Goal: Task Accomplishment & Management: Complete application form

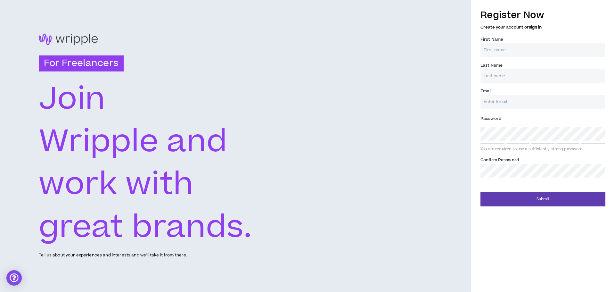
click at [503, 54] on input "First Name *" at bounding box center [543, 50] width 125 height 14
type input "Tamyres"
type input "Oliveira"
type input "[EMAIL_ADDRESS][DOMAIN_NAME]"
type input "Oliveira"
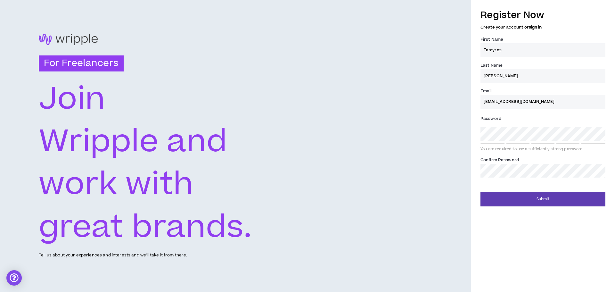
type input "[EMAIL_ADDRESS][DOMAIN_NAME]"
click at [485, 77] on input "Oliveira" at bounding box center [543, 76] width 125 height 14
type input "[PERSON_NAME]"
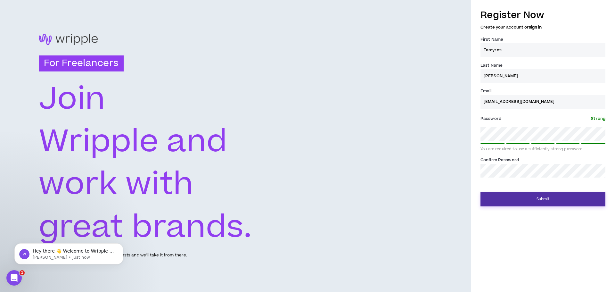
click at [548, 199] on button "Submit" at bounding box center [543, 199] width 125 height 14
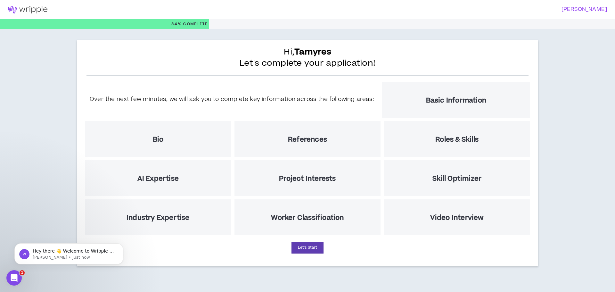
drag, startPoint x: 316, startPoint y: 79, endPoint x: 309, endPoint y: 81, distance: 8.0
click at [316, 79] on div "Hi, Tamyres Let's complete your application! Over the next few minutes, we will…" at bounding box center [307, 153] width 461 height 226
click at [317, 249] on button "Let's Start" at bounding box center [308, 248] width 32 height 12
select select "US"
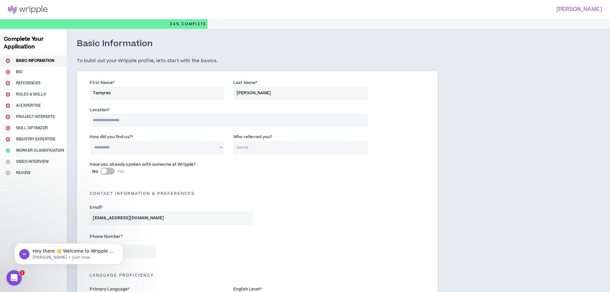
click at [154, 121] on input at bounding box center [229, 120] width 278 height 14
type input "******"
select select "BR"
type input "+55"
click at [158, 122] on input "******" at bounding box center [229, 120] width 278 height 14
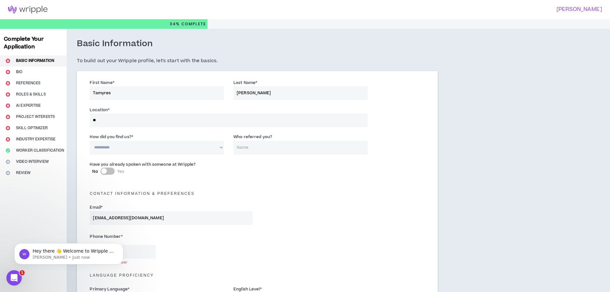
type input "*"
type input "*****"
click at [142, 150] on select "**********" at bounding box center [157, 148] width 134 height 14
select select "*"
click at [90, 141] on select "**********" at bounding box center [157, 148] width 134 height 14
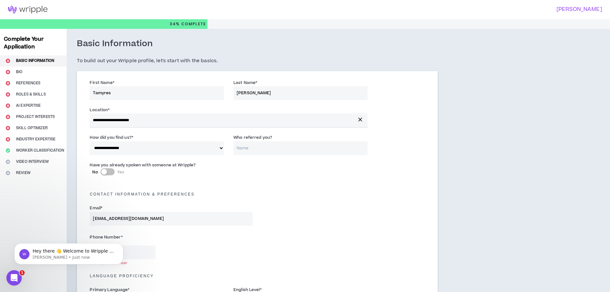
click at [258, 151] on input "Who referred you?" at bounding box center [301, 148] width 134 height 14
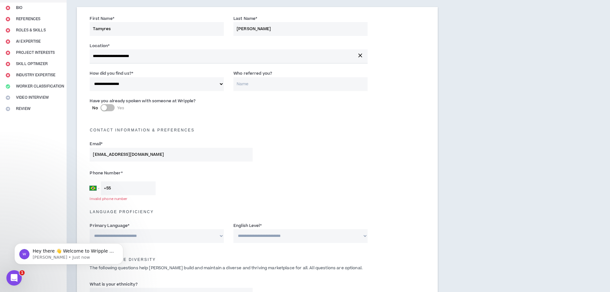
scroll to position [86, 0]
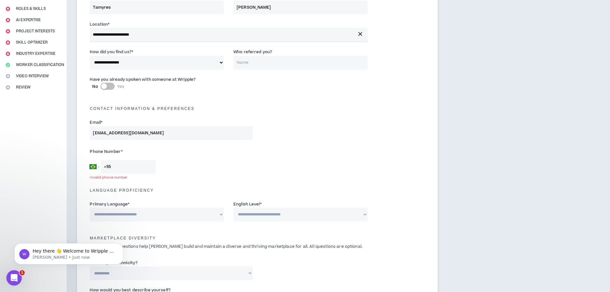
click at [130, 170] on input "+55" at bounding box center [128, 167] width 55 height 14
type input "[PHONE_NUMBER]"
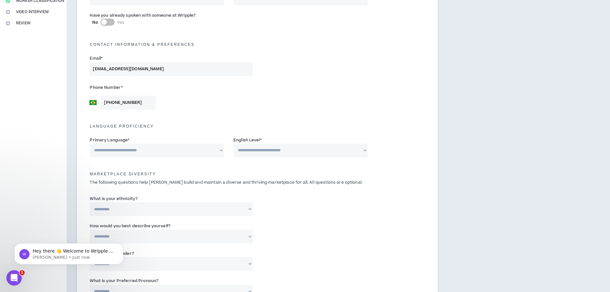
click at [195, 150] on select "**********" at bounding box center [157, 151] width 134 height 14
select select "*****"
click at [90, 144] on select "**********" at bounding box center [157, 151] width 134 height 14
click at [274, 152] on select "**********" at bounding box center [301, 151] width 134 height 14
select select "*"
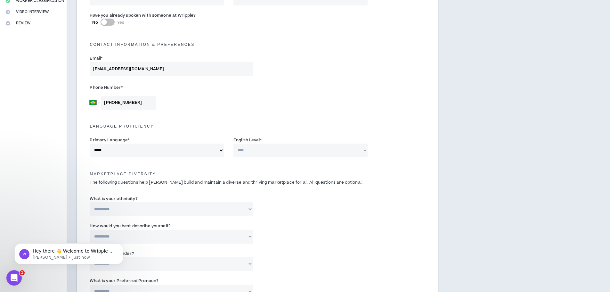
click at [234, 144] on select "**********" at bounding box center [301, 151] width 134 height 14
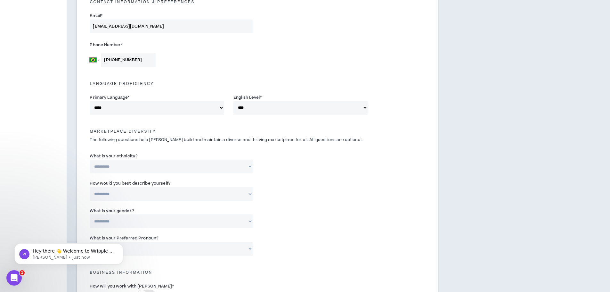
click at [159, 163] on select "**********" at bounding box center [171, 167] width 163 height 14
select select "**********"
click at [90, 160] on select "**********" at bounding box center [171, 167] width 163 height 14
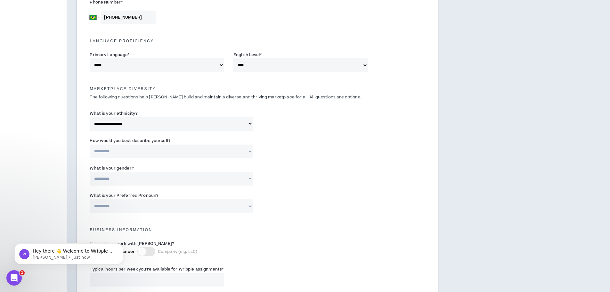
click at [187, 150] on select "**********" at bounding box center [171, 152] width 163 height 14
select select "*****"
click at [90, 145] on select "**********" at bounding box center [171, 152] width 163 height 14
click at [161, 176] on select "**********" at bounding box center [171, 179] width 163 height 14
select select "*****"
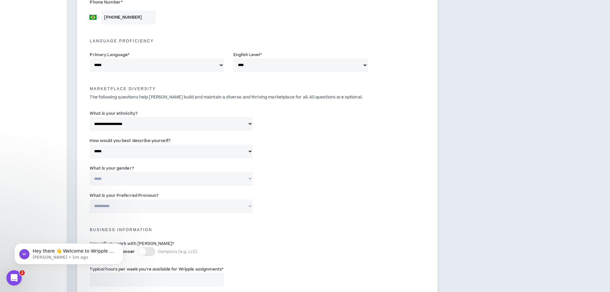
click at [90, 172] on select "**********" at bounding box center [171, 179] width 163 height 14
click at [162, 202] on select "**********" at bounding box center [171, 206] width 163 height 14
select select "**********"
click at [90, 199] on select "**********" at bounding box center [171, 206] width 163 height 14
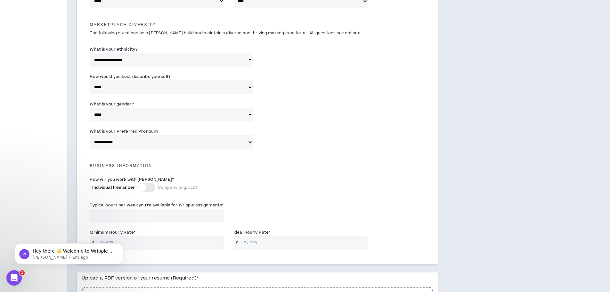
scroll to position [320, 0]
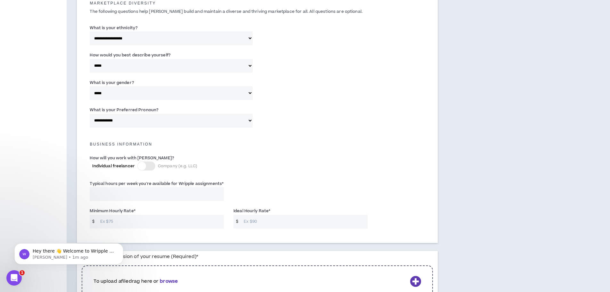
click at [145, 163] on div at bounding box center [142, 166] width 8 height 8
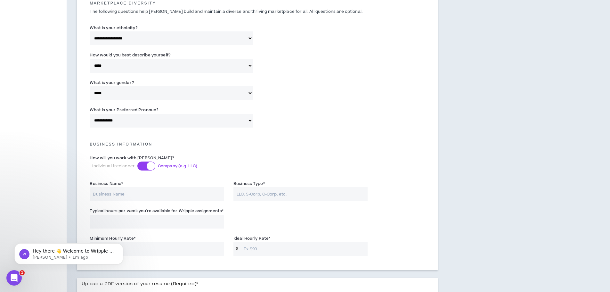
click at [145, 163] on div at bounding box center [146, 165] width 18 height 9
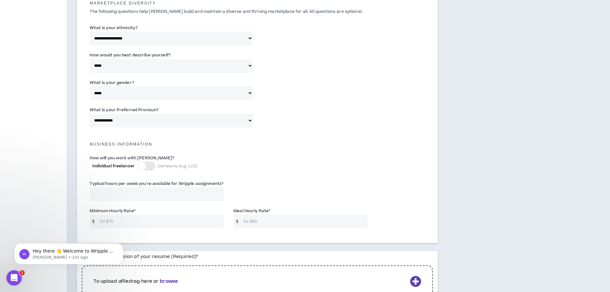
click at [127, 196] on input "Typical hours per week you're available for Wripple assignments *" at bounding box center [157, 194] width 134 height 14
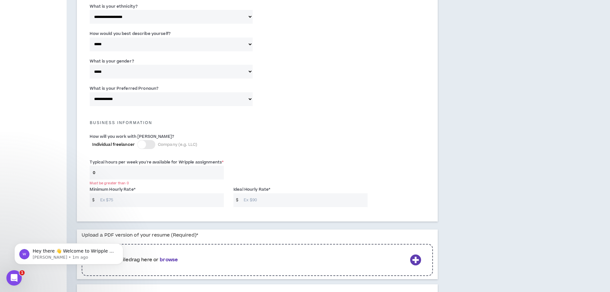
drag, startPoint x: 121, startPoint y: 173, endPoint x: 90, endPoint y: 174, distance: 30.8
click at [90, 174] on input "0" at bounding box center [157, 173] width 134 height 14
type input "8"
click at [337, 152] on div "How will you work with Wripple? Individual freelancer Company (e.g. LLC)" at bounding box center [257, 144] width 345 height 26
click at [149, 207] on div "Minimum Hourly Rate * $ Ideal Hourly Rate * $" at bounding box center [257, 197] width 345 height 27
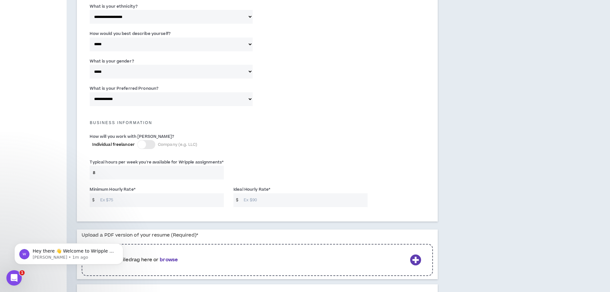
click at [155, 204] on input "Minimum Hourly Rate *" at bounding box center [160, 200] width 127 height 14
type input "10"
click at [257, 197] on input "Ideal Hourly Rate *" at bounding box center [304, 200] width 127 height 14
type input "13"
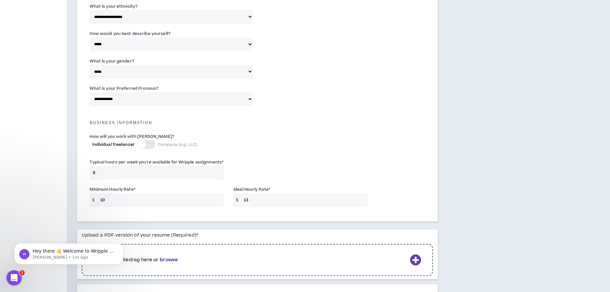
click at [263, 171] on div "Typical hours per week you're available for Wripple assignments * 8" at bounding box center [257, 170] width 345 height 27
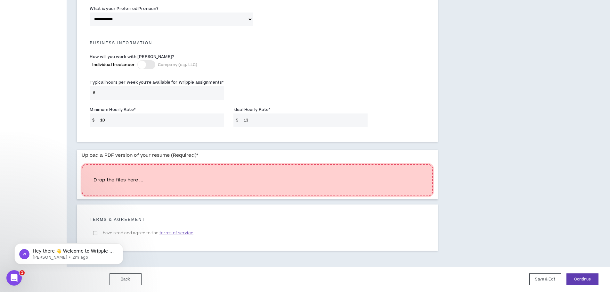
scroll to position [410, 0]
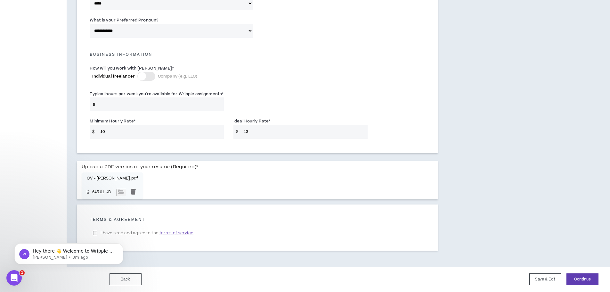
click at [97, 234] on body "Hey there 👋 Welcome to Wripple 🙌 Take a look around! If you have any questions,…" at bounding box center [68, 252] width 123 height 40
click at [96, 233] on body "Hey there 👋 Welcome to Wripple 🙌 Take a look around! If you have any questions,…" at bounding box center [68, 252] width 123 height 40
click html "Hey there 👋 Welcome to Wripple 🙌 Take a look around! If you have any questions,…"
click at [252, 220] on h5 "Terms & Agreement" at bounding box center [257, 219] width 335 height 4
click at [178, 231] on span "terms of service" at bounding box center [177, 233] width 34 height 6
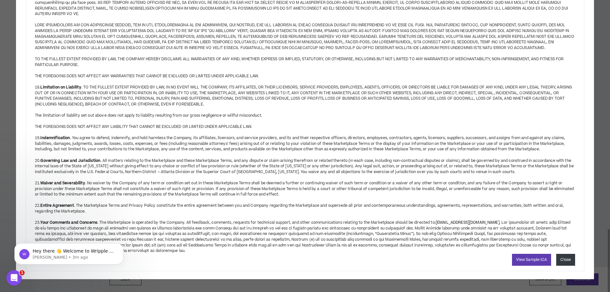
click at [570, 258] on button "Close" at bounding box center [566, 260] width 19 height 12
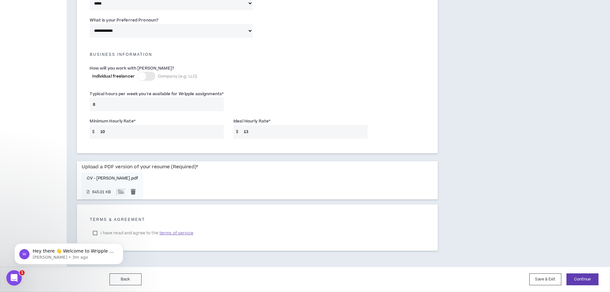
click at [96, 232] on body "Hey there 👋 Welcome to Wripple 🙌 Take a look around! If you have any questions,…" at bounding box center [68, 252] width 123 height 40
drag, startPoint x: 95, startPoint y: 234, endPoint x: 161, endPoint y: 446, distance: 222.1
click at [95, 234] on body "Hey there 👋 Welcome to Wripple 🙌 Take a look around! If you have any questions,…" at bounding box center [68, 252] width 123 height 40
click at [10, 277] on icon "Open Intercom Messenger" at bounding box center [13, 277] width 11 height 11
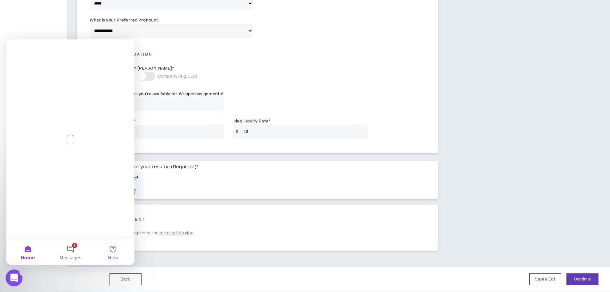
scroll to position [0, 0]
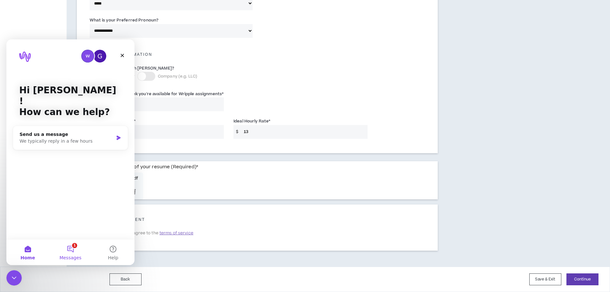
click at [75, 255] on span "Messages" at bounding box center [71, 257] width 22 height 4
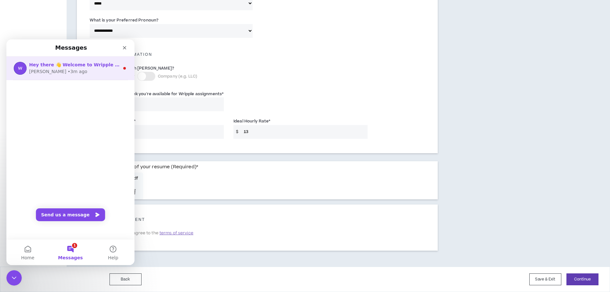
click at [107, 77] on div "Hey there 👋 Welcome to Wripple 🙌 Take a look around! If you have any questions,…" at bounding box center [70, 68] width 128 height 24
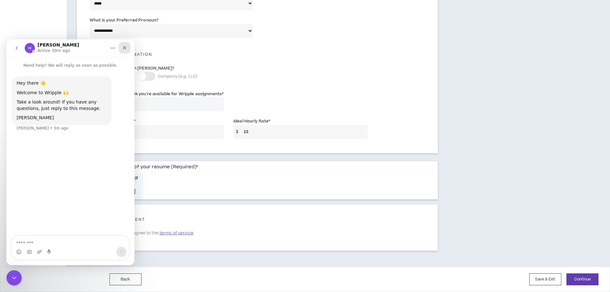
click at [128, 45] on div "Close" at bounding box center [125, 48] width 12 height 12
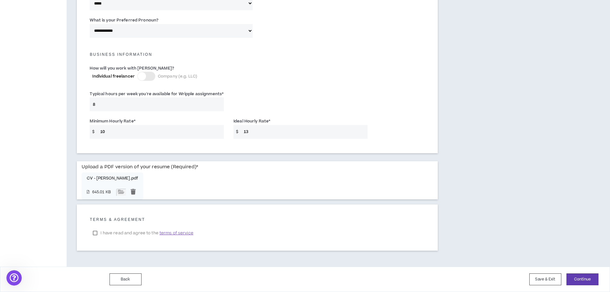
click at [110, 235] on label "I have read and agree to the terms of service" at bounding box center [143, 233] width 107 height 10
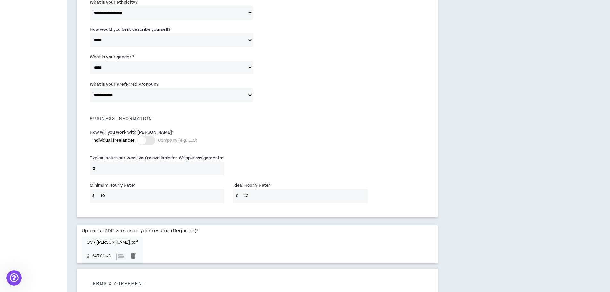
scroll to position [410, 0]
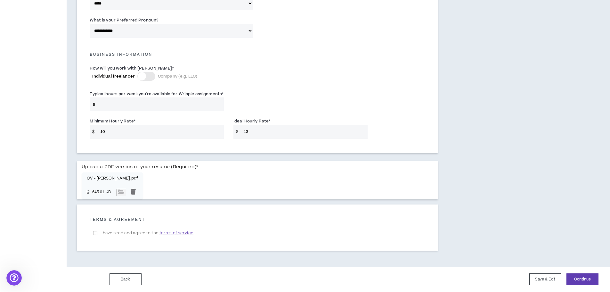
drag, startPoint x: 117, startPoint y: 131, endPoint x: 102, endPoint y: 133, distance: 15.0
click at [102, 133] on input "10" at bounding box center [160, 132] width 127 height 14
type input "12"
click at [580, 282] on button "Continue" at bounding box center [583, 279] width 32 height 12
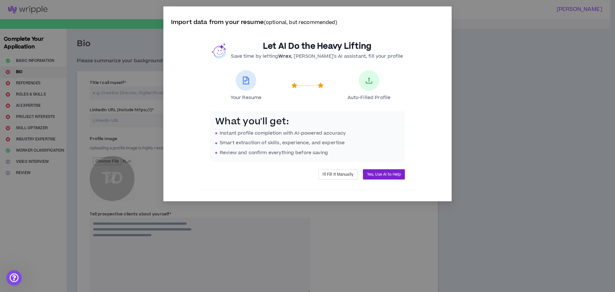
click at [385, 173] on span "Yes, Use AI to Help" at bounding box center [384, 174] width 34 height 6
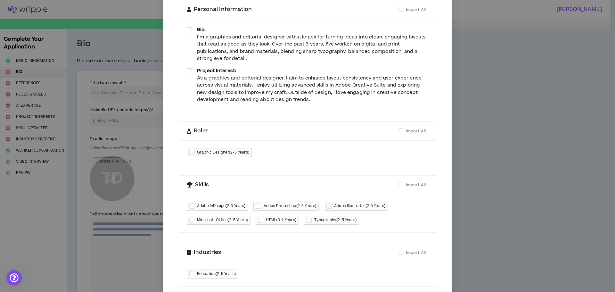
scroll to position [86, 0]
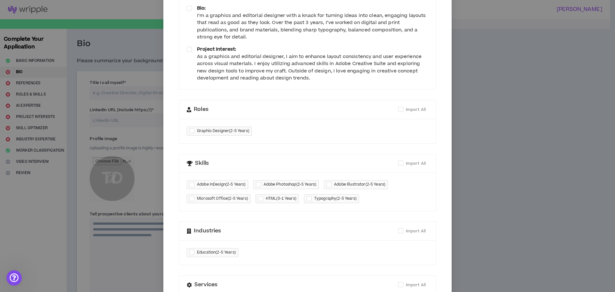
click at [192, 132] on div at bounding box center [193, 130] width 8 height 7
checkbox input "****"
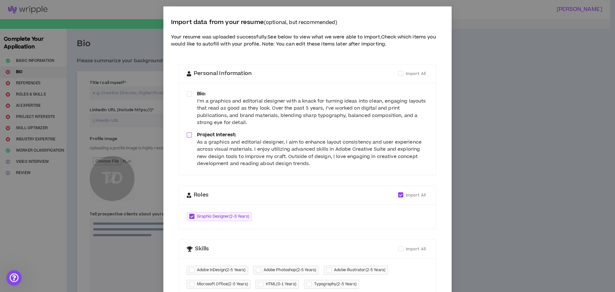
click at [188, 137] on span at bounding box center [189, 134] width 5 height 5
click at [189, 93] on span at bounding box center [189, 93] width 5 height 5
click at [398, 72] on span at bounding box center [400, 73] width 5 height 5
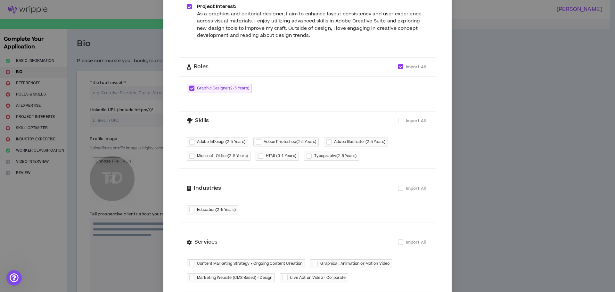
scroll to position [150, 0]
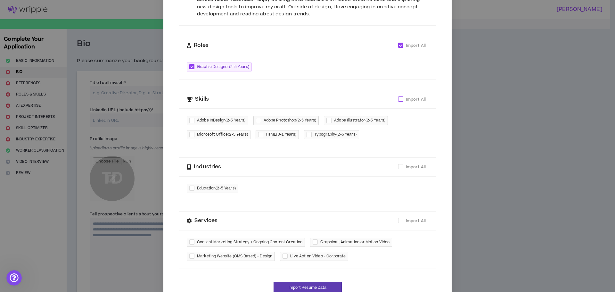
click at [403, 96] on span "Import All" at bounding box center [415, 99] width 25 height 7
checkbox input "****"
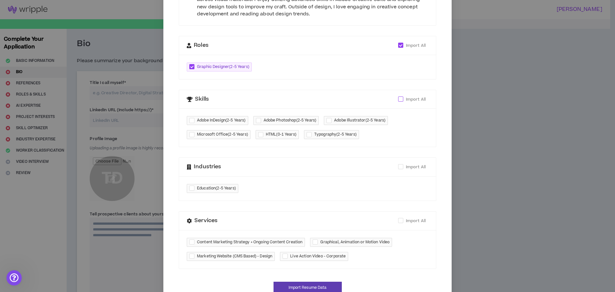
checkbox input "****"
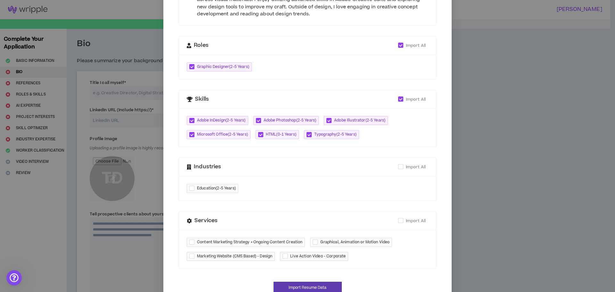
scroll to position [170, 0]
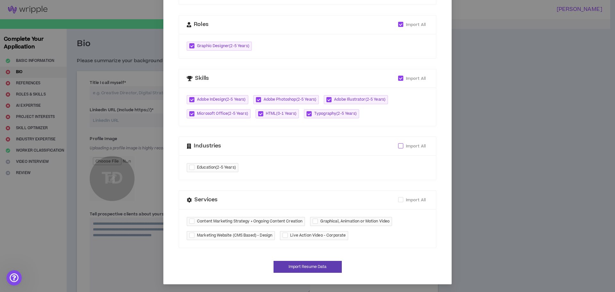
click at [406, 145] on span "Import All" at bounding box center [416, 146] width 20 height 6
checkbox input "****"
click at [399, 199] on span at bounding box center [400, 199] width 5 height 5
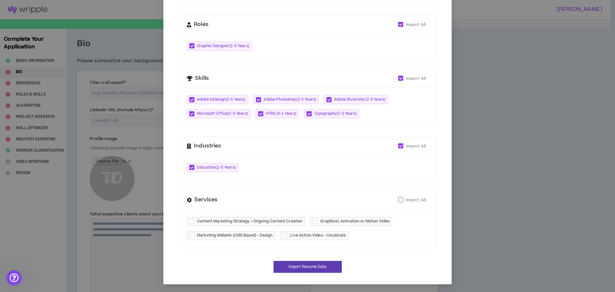
checkbox input "****"
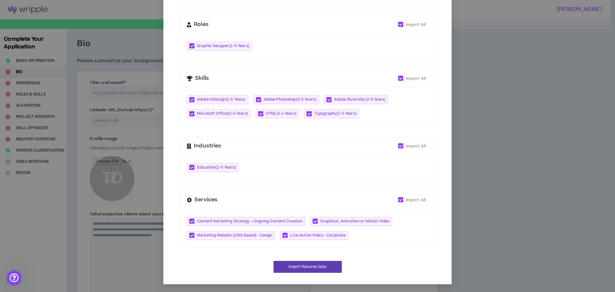
click at [199, 236] on span "Marketing Website (CMS Based) - Design" at bounding box center [234, 235] width 75 height 6
checkbox input "*****"
click at [325, 240] on span "Live Action Video - Corporate" at bounding box center [314, 235] width 68 height 9
checkbox input "*****"
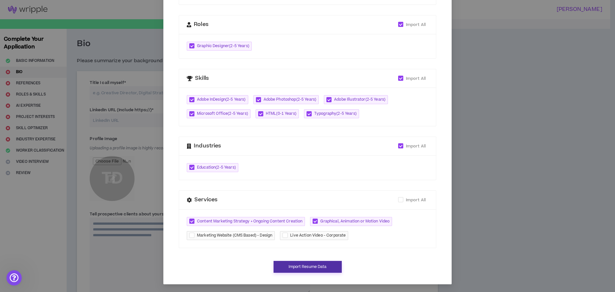
click at [303, 267] on button "Import Resume Data" at bounding box center [308, 267] width 68 height 12
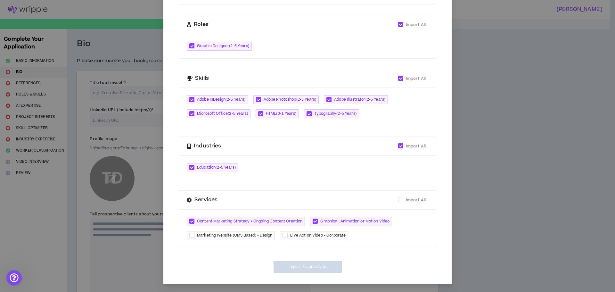
type textarea "**********"
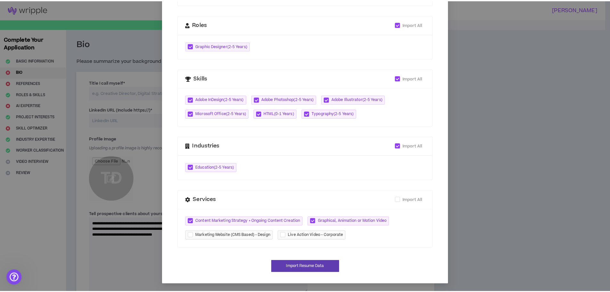
scroll to position [164, 0]
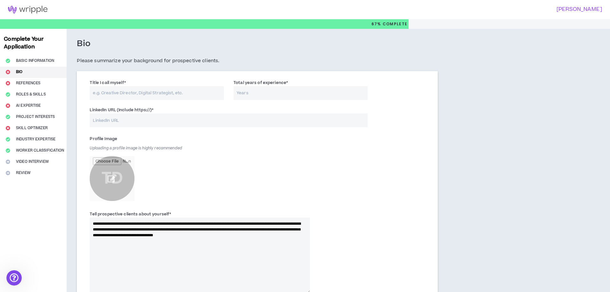
click at [99, 168] on input "file" at bounding box center [112, 178] width 45 height 45
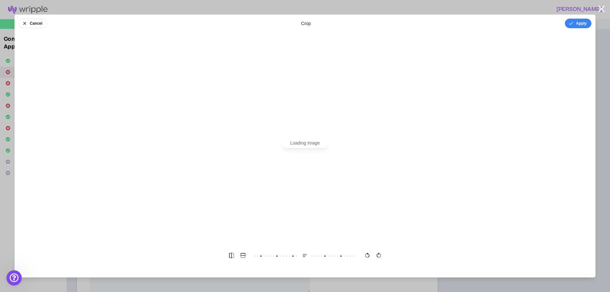
scroll to position [0, 0]
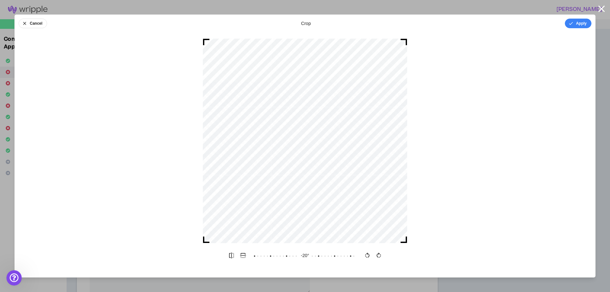
click at [283, 255] on icon at bounding box center [350, 256] width 256 height 12
click at [37, 26] on button "Cancel" at bounding box center [33, 24] width 29 height 10
click at [25, 24] on icon "button" at bounding box center [24, 23] width 6 height 6
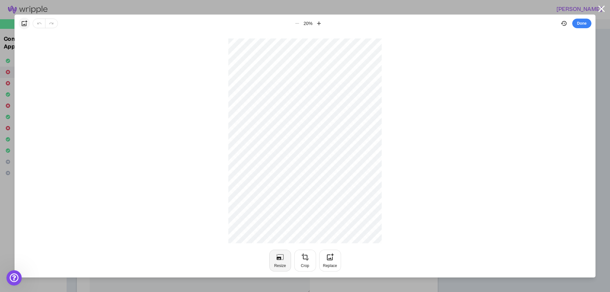
click at [284, 265] on div "Resize" at bounding box center [280, 265] width 12 height 5
click at [327, 265] on input "****" at bounding box center [332, 263] width 36 height 12
click at [36, 21] on button "Cancel" at bounding box center [33, 24] width 29 height 10
type input "*"
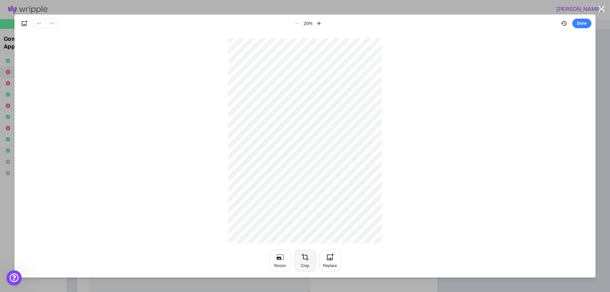
click at [306, 266] on div "Crop" at bounding box center [305, 265] width 8 height 5
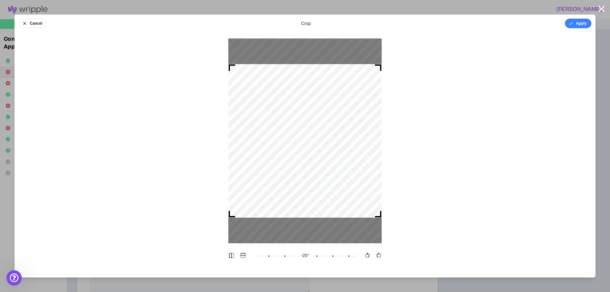
click at [276, 259] on icon at bounding box center [348, 256] width 256 height 12
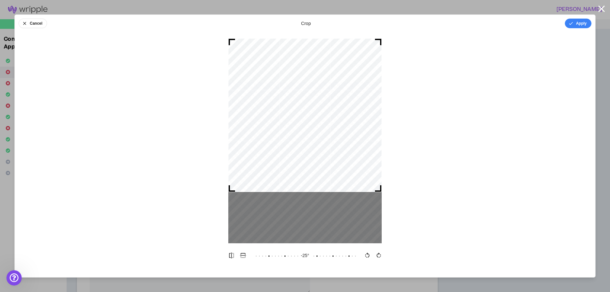
drag, startPoint x: 300, startPoint y: 188, endPoint x: 298, endPoint y: 96, distance: 91.3
click at [298, 96] on div at bounding box center [304, 114] width 153 height 153
click at [334, 234] on div at bounding box center [304, 217] width 153 height 51
drag, startPoint x: 331, startPoint y: 116, endPoint x: 331, endPoint y: 79, distance: 36.5
click at [331, 79] on div at bounding box center [304, 114] width 153 height 153
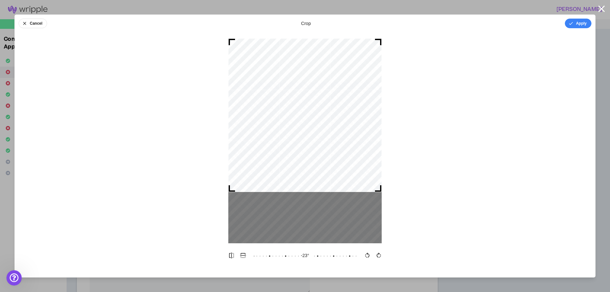
click at [278, 245] on div "Cancel crop Apply -23 °" at bounding box center [305, 145] width 582 height 263
click at [26, 21] on icon "button" at bounding box center [24, 23] width 5 height 5
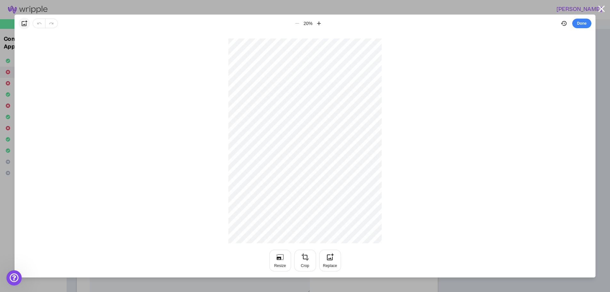
click at [28, 21] on button "button" at bounding box center [25, 24] width 12 height 12
click at [584, 23] on button "Done" at bounding box center [582, 24] width 19 height 10
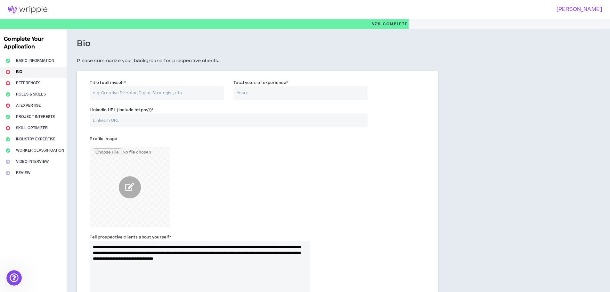
click at [241, 176] on div "Profile Image" at bounding box center [200, 181] width 220 height 94
click at [161, 92] on input "Title I call myself *" at bounding box center [157, 93] width 134 height 14
type input "Editorial and Graphics Designer"
click at [260, 91] on input "Total years of experience *" at bounding box center [301, 93] width 134 height 14
type input "5"
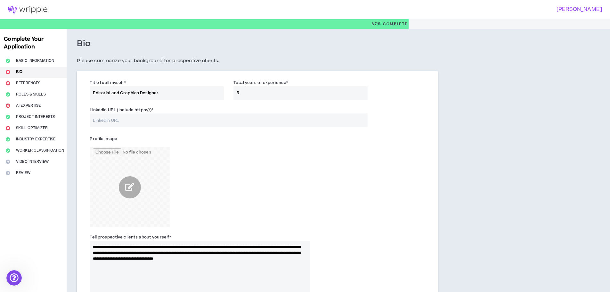
click at [148, 116] on input "LinkedIn URL (Include https://) *" at bounding box center [229, 120] width 278 height 14
paste input "[URL][DOMAIN_NAME][PERSON_NAME]"
type input "[URL][DOMAIN_NAME][PERSON_NAME]"
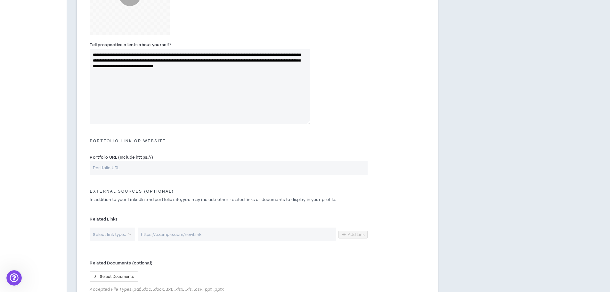
scroll to position [256, 0]
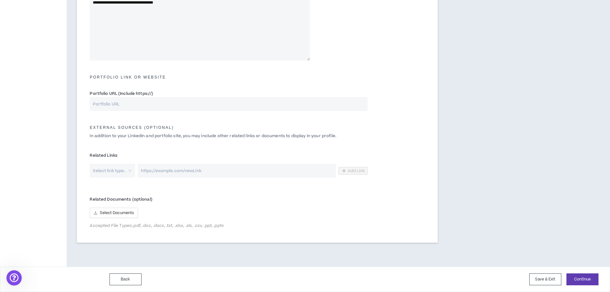
click at [143, 103] on input "Portfolio URL (Include https://)" at bounding box center [229, 104] width 278 height 14
paste input "[URL][DOMAIN_NAME]"
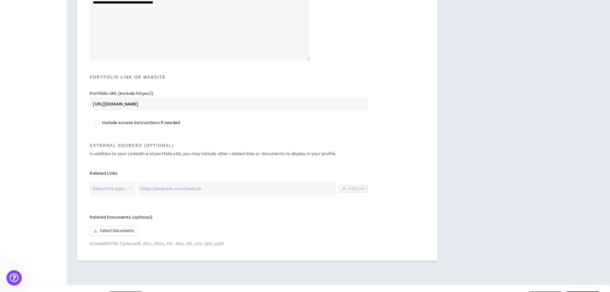
click at [129, 192] on div "Select link type.." at bounding box center [112, 189] width 45 height 14
type input "[URL][DOMAIN_NAME]"
click at [136, 162] on div "External Sources (optional) In addition to your LinkedIn and portfolio site, yo…" at bounding box center [257, 149] width 345 height 31
click at [130, 231] on span "Select Documents" at bounding box center [117, 231] width 34 height 6
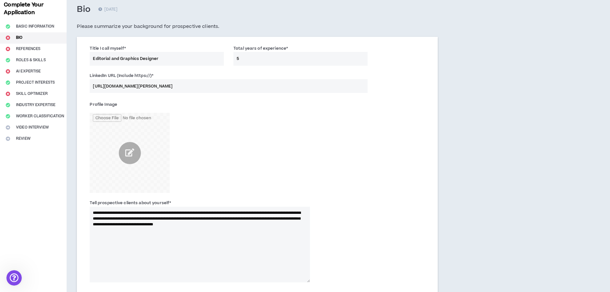
scroll to position [13, 0]
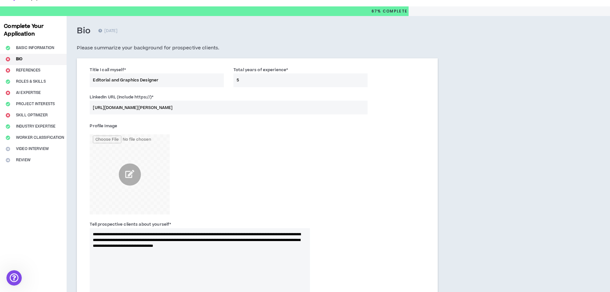
click at [22, 63] on div "Complete Your Application Basic Information Bio References Roles & Skills AI Ex…" at bounding box center [33, 280] width 67 height 528
click at [26, 68] on div "Complete Your Application Basic Information Bio References Roles & Skills AI Ex…" at bounding box center [33, 280] width 67 height 528
click at [32, 52] on button "Basic Information" at bounding box center [33, 48] width 67 height 11
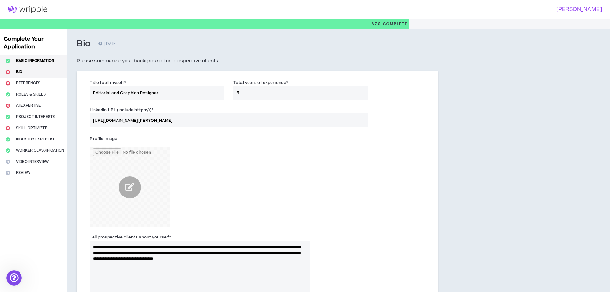
select select "*"
select select "BR"
select select "*****"
select select "*"
select select "**********"
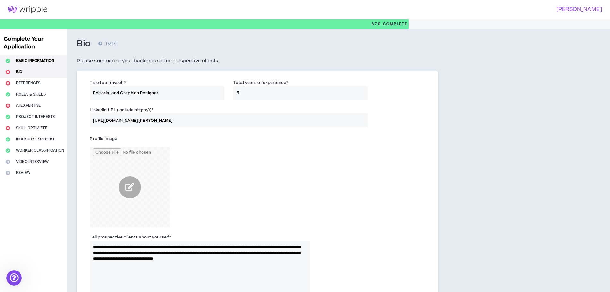
select select "*****"
select select "**********"
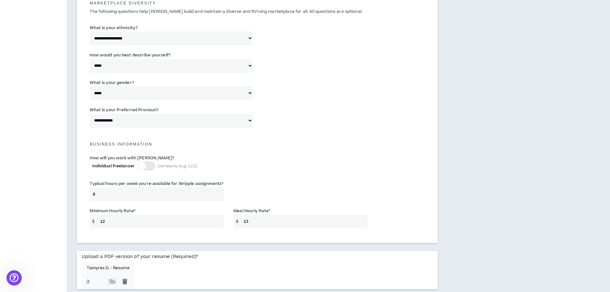
scroll to position [406, 0]
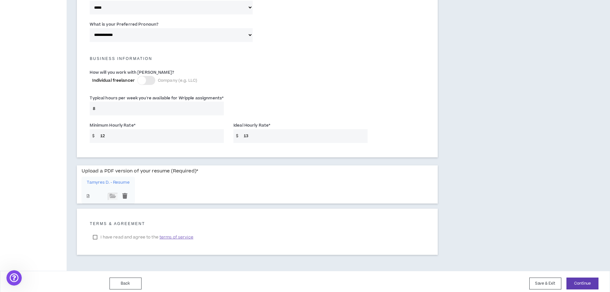
click at [105, 182] on p "Tamyres D. - Resume" at bounding box center [108, 182] width 43 height 5
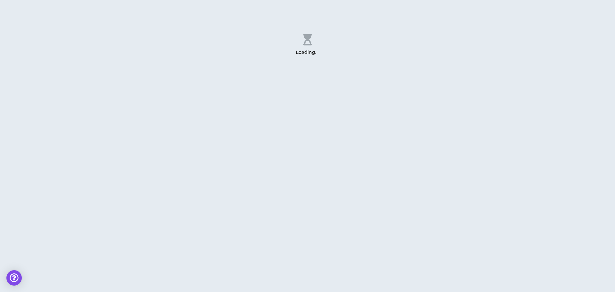
select select "*"
select select "BR"
select select "*****"
select select "*"
select select "**********"
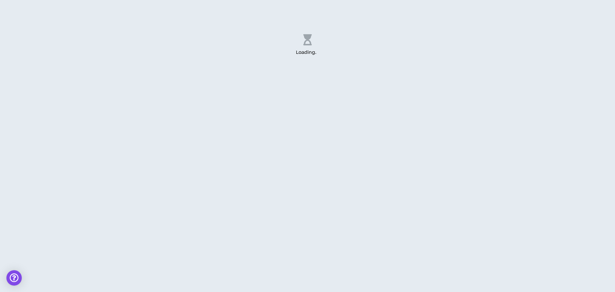
select select "*****"
select select "**********"
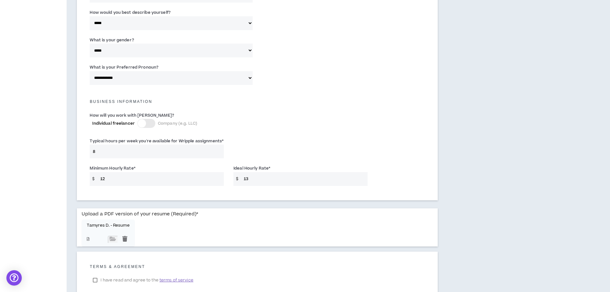
scroll to position [410, 0]
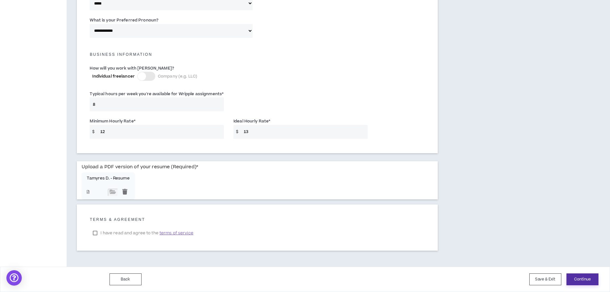
click at [577, 280] on button "Continue" at bounding box center [583, 279] width 32 height 12
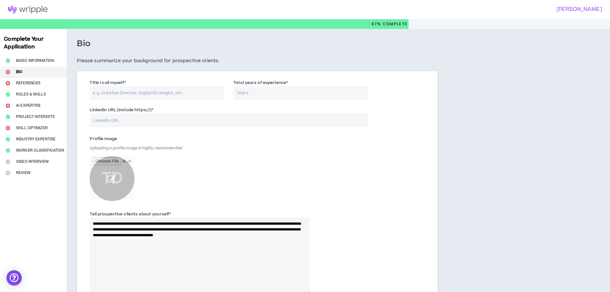
click at [111, 181] on input "file" at bounding box center [112, 178] width 45 height 45
type input "**********"
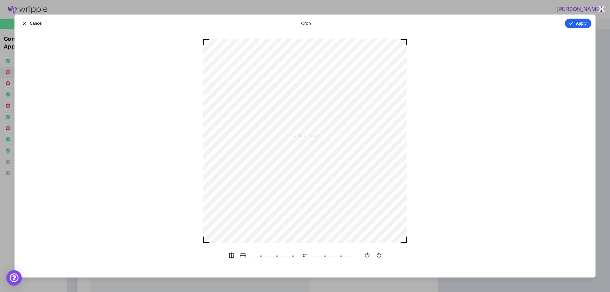
click at [579, 22] on button "Apply" at bounding box center [578, 24] width 27 height 10
click at [587, 24] on button "Done" at bounding box center [582, 24] width 19 height 10
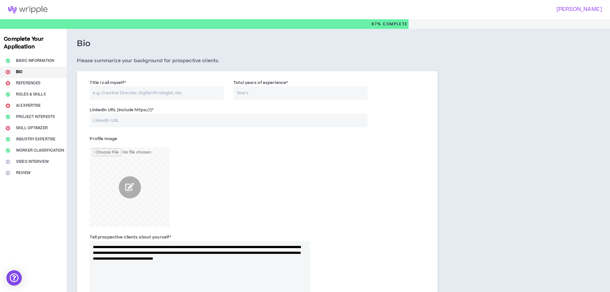
click at [152, 94] on input "Title I call myself *" at bounding box center [157, 93] width 134 height 14
type input "Editorial and Graphics Designer"
click at [262, 86] on label "Total years of experience *" at bounding box center [261, 83] width 54 height 10
click at [262, 86] on input "Total years of experience *" at bounding box center [301, 93] width 134 height 14
click at [261, 91] on input "Total years of experience *" at bounding box center [301, 93] width 134 height 14
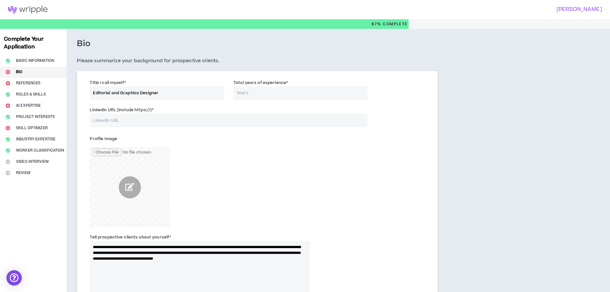
type input "5"
click at [159, 119] on input "LinkedIn URL (Include https://) *" at bounding box center [229, 120] width 278 height 14
type input "[URL][DOMAIN_NAME][PERSON_NAME]"
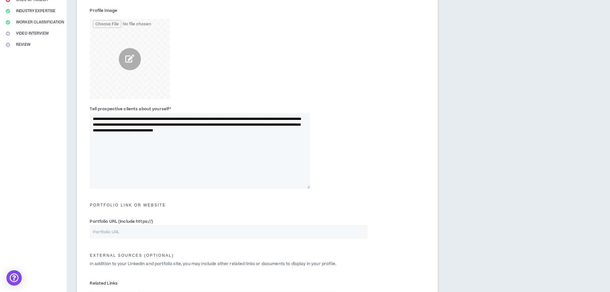
scroll to position [214, 0]
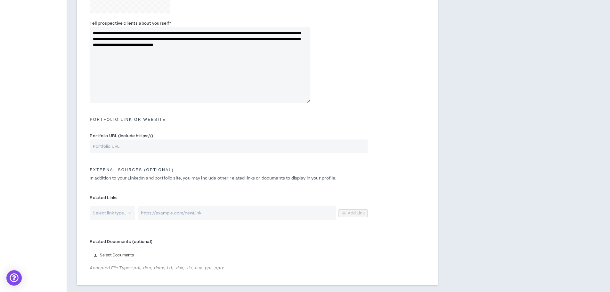
click at [181, 44] on textarea "**********" at bounding box center [200, 65] width 220 height 76
click at [128, 139] on label "Portfolio URL (Include https://)" at bounding box center [121, 136] width 63 height 10
click at [128, 139] on input "Portfolio URL (Include https://)" at bounding box center [229, 146] width 278 height 14
click at [130, 145] on input "Portfolio URL (Include https://)" at bounding box center [229, 146] width 278 height 14
type input "[URL][DOMAIN_NAME]"
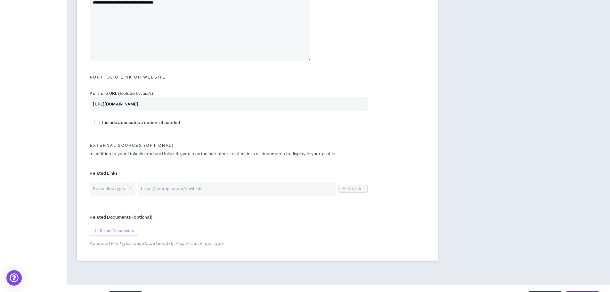
scroll to position [274, 0]
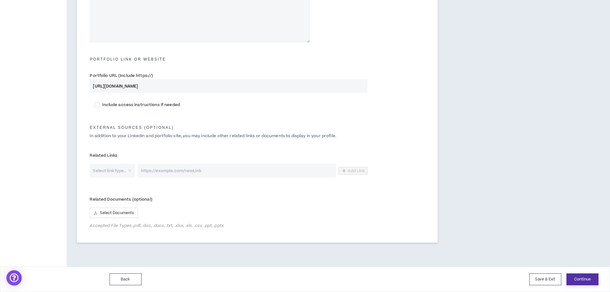
click at [576, 280] on button "Continue" at bounding box center [583, 279] width 32 height 12
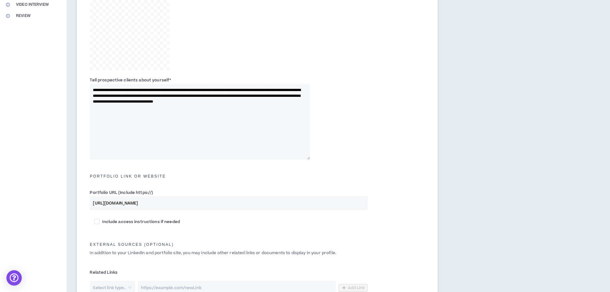
scroll to position [29, 0]
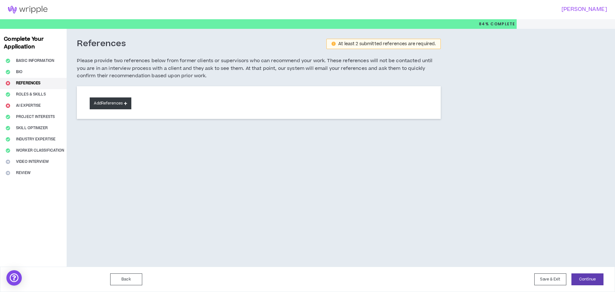
click at [127, 103] on icon at bounding box center [125, 104] width 3 height 4
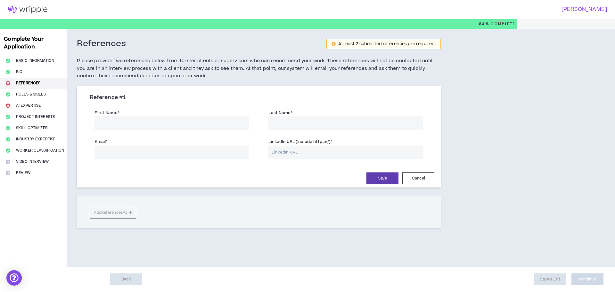
click at [133, 124] on input "First Name *" at bounding box center [172, 123] width 155 height 14
click at [163, 90] on div "Reference # 1 First Name * Last Name * Email * LinkedIn URL (Include https://) …" at bounding box center [259, 137] width 364 height 99
click at [160, 127] on input "First Name *" at bounding box center [172, 123] width 155 height 14
click at [313, 151] on input "LinkedIn URL (Include https://) *" at bounding box center [346, 152] width 155 height 14
paste input "[URL][DOMAIN_NAME][PERSON_NAME]"
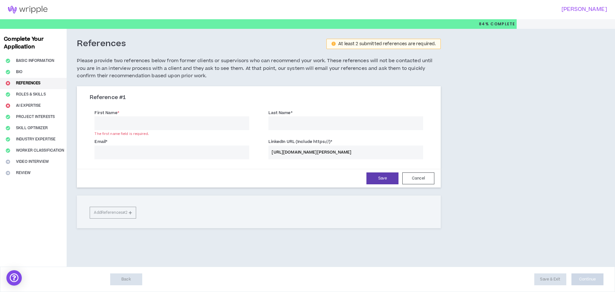
type input "[URL][DOMAIN_NAME][PERSON_NAME]"
click at [167, 118] on input "First Name *" at bounding box center [172, 123] width 155 height 14
type input "Maysa"
click at [290, 124] on input "Last Name *" at bounding box center [346, 123] width 155 height 14
type input "[PERSON_NAME]"
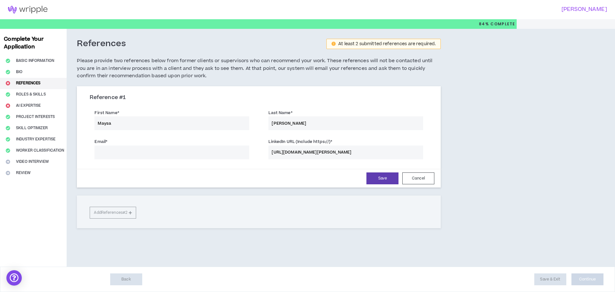
click at [132, 156] on input "Email *" at bounding box center [172, 152] width 155 height 14
paste input "[EMAIL_ADDRESS][DOMAIN_NAME]"
type input "[EMAIL_ADDRESS][DOMAIN_NAME]"
click at [373, 179] on button "Save" at bounding box center [383, 178] width 32 height 12
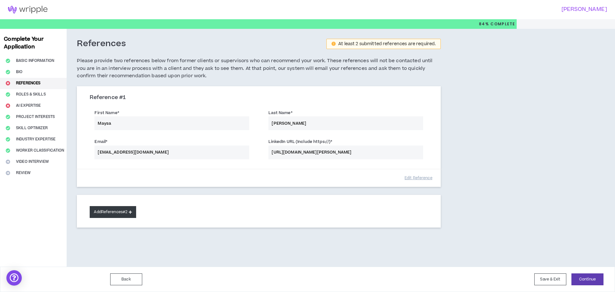
click at [107, 212] on button "Add References #2" at bounding box center [113, 212] width 46 height 12
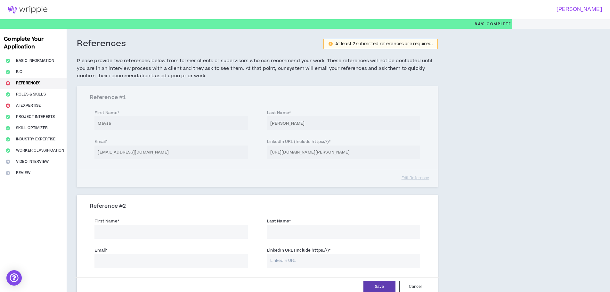
scroll to position [86, 0]
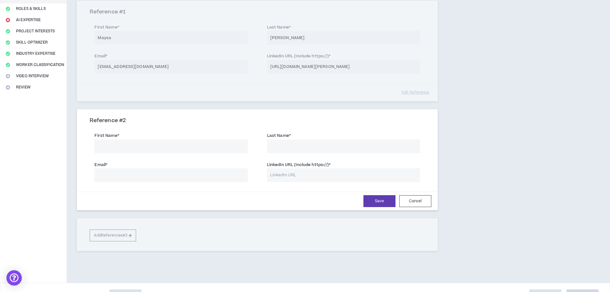
click at [188, 149] on input "First Name *" at bounding box center [171, 146] width 153 height 14
type input "[MEDICAL_DATA][PERSON_NAME]"
click at [284, 173] on input "LinkedIn URL (Include https://) *" at bounding box center [343, 175] width 153 height 14
paste input "[URL][DOMAIN_NAME][PERSON_NAME]"
type input "[URL][DOMAIN_NAME][PERSON_NAME]"
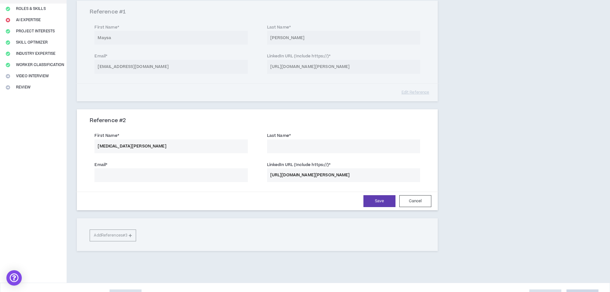
click at [155, 147] on input "[MEDICAL_DATA][PERSON_NAME]" at bounding box center [171, 146] width 153 height 14
type input "[PERSON_NAME]"
type input "Frisso"
click at [131, 173] on input "Email *" at bounding box center [171, 175] width 153 height 14
click at [157, 176] on input "Email *" at bounding box center [171, 175] width 153 height 14
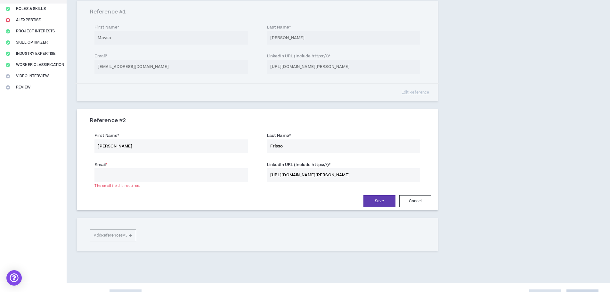
paste input "[EMAIL_ADDRESS][DOMAIN_NAME]"
type input "[EMAIL_ADDRESS][DOMAIN_NAME]"
click at [371, 203] on button "Save" at bounding box center [380, 201] width 32 height 12
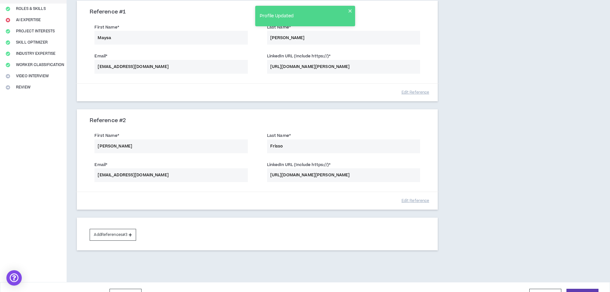
scroll to position [101, 0]
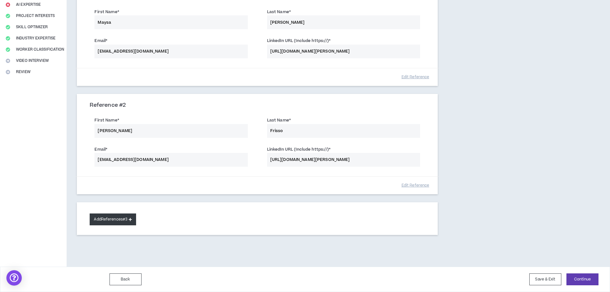
click at [125, 223] on button "Add References #3" at bounding box center [113, 219] width 46 height 12
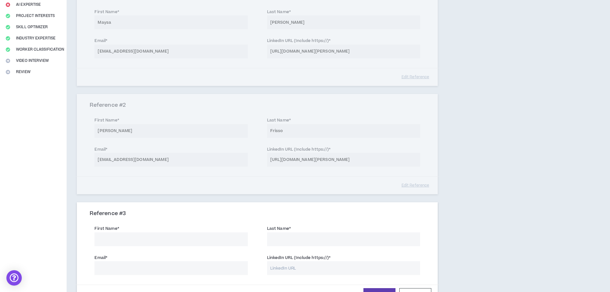
scroll to position [186, 0]
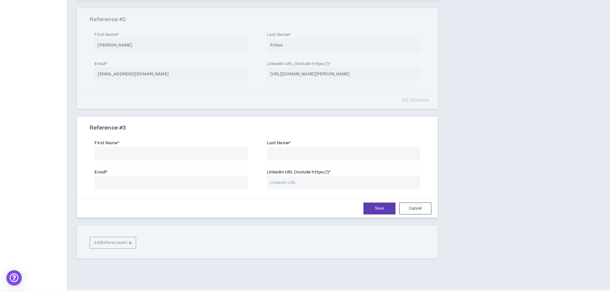
click at [141, 164] on div "First Name * Last Name *" at bounding box center [257, 150] width 345 height 29
click at [146, 155] on input "First Name *" at bounding box center [171, 154] width 153 height 14
type input "[PERSON_NAME]"
click at [309, 179] on input "LinkedIn URL (Include https://) *" at bounding box center [343, 183] width 153 height 14
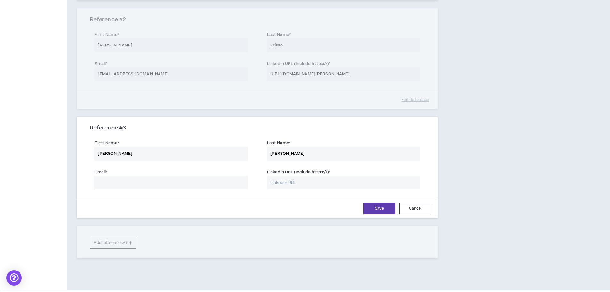
click at [187, 187] on input "Email *" at bounding box center [171, 183] width 153 height 14
type input "Y"
type input "[MEDICAL_DATA][EMAIL_ADDRESS][DOMAIN_NAME]"
click at [337, 183] on input "LinkedIn URL (Include https://) *" at bounding box center [343, 183] width 153 height 14
paste input "[URL][DOMAIN_NAME]"
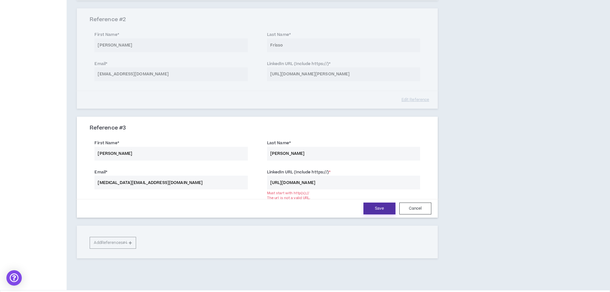
click at [381, 208] on button "Save" at bounding box center [380, 209] width 32 height 12
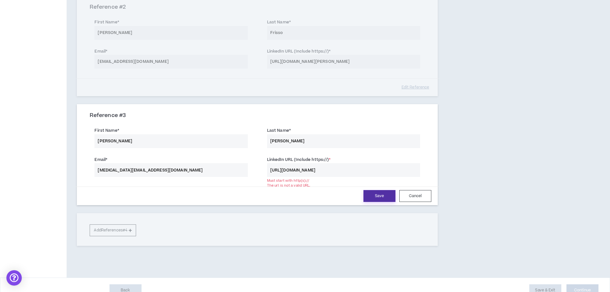
scroll to position [210, 0]
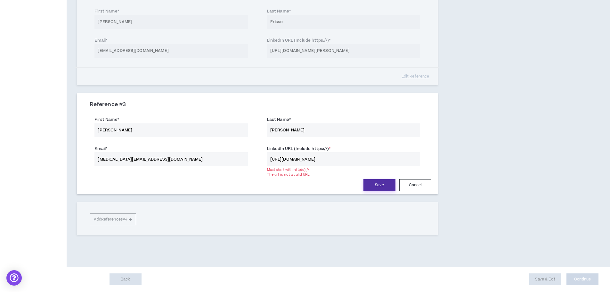
click at [377, 184] on button "Save" at bounding box center [380, 185] width 32 height 12
click at [340, 161] on input "[URL][DOMAIN_NAME]" at bounding box center [343, 159] width 153 height 14
type input "[URL][DOMAIN_NAME]"
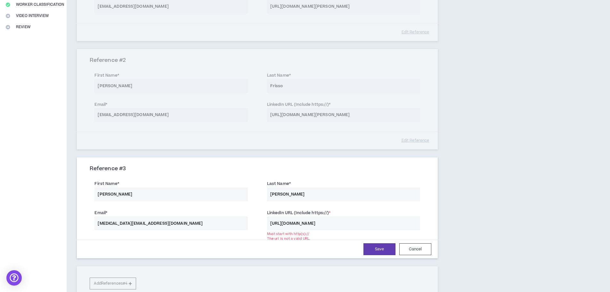
click at [408, 138] on div "Reference # 2 First Name * [PERSON_NAME] Last Name * Frisso Email * [EMAIL_ADDR…" at bounding box center [257, 99] width 361 height 100
click at [411, 140] on div "Reference # 2 First Name * [PERSON_NAME] Last Name * Frisso Email * [EMAIL_ADDR…" at bounding box center [257, 99] width 361 height 100
click at [419, 146] on div "Reference # 2 First Name * [PERSON_NAME] Last Name * Frisso Email * [EMAIL_ADDR…" at bounding box center [257, 99] width 361 height 100
click at [421, 252] on button "Cancel" at bounding box center [416, 249] width 32 height 12
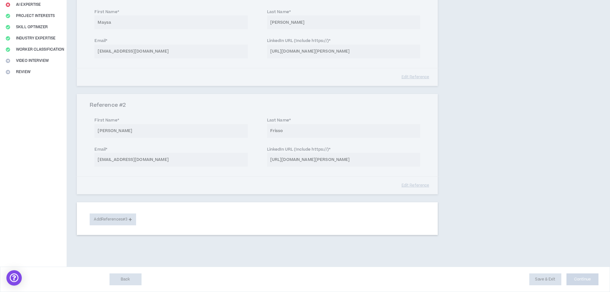
scroll to position [101, 0]
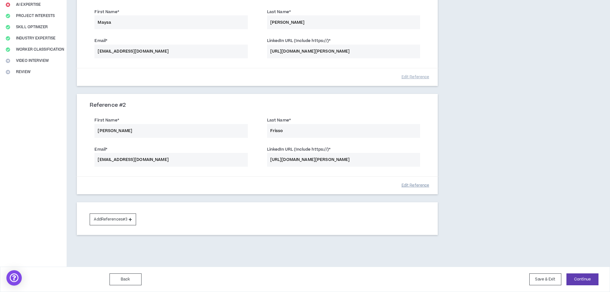
click at [413, 183] on button "Edit Reference" at bounding box center [416, 185] width 32 height 11
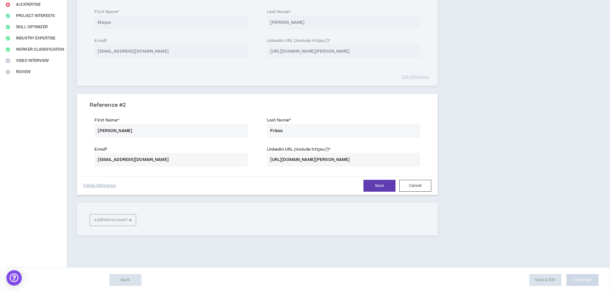
click at [309, 159] on input "[URL][DOMAIN_NAME][PERSON_NAME]" at bounding box center [343, 160] width 153 height 14
click at [197, 156] on input "[EMAIL_ADDRESS][DOMAIN_NAME]" at bounding box center [171, 160] width 153 height 14
paste input "@gamaensino"
type input "[PERSON_NAME][EMAIL_ADDRESS][DOMAIN_NAME]"
click at [375, 183] on button "Save" at bounding box center [380, 186] width 32 height 12
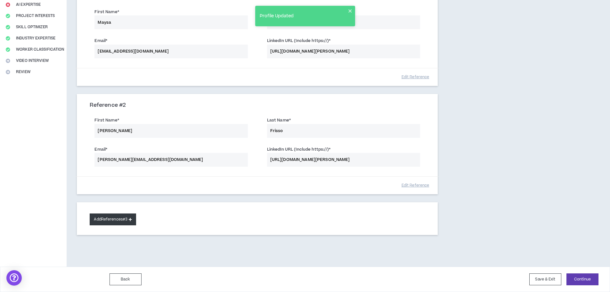
click at [127, 221] on button "Add References #3" at bounding box center [113, 219] width 46 height 12
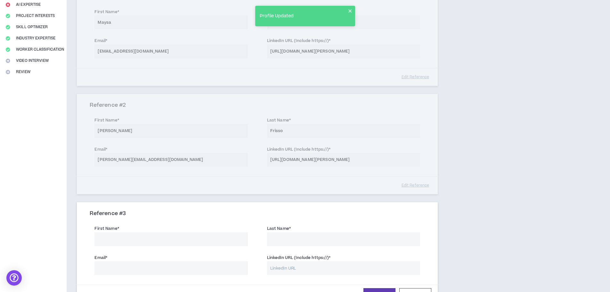
scroll to position [208, 0]
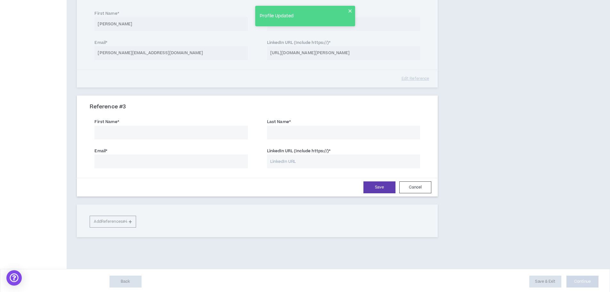
click at [142, 137] on input "First Name *" at bounding box center [171, 133] width 153 height 14
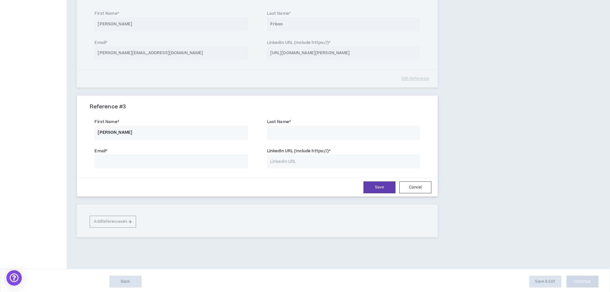
type input "[PERSON_NAME]"
click at [211, 156] on input "Email *" at bounding box center [171, 161] width 153 height 14
click at [423, 190] on button "Cancel" at bounding box center [416, 187] width 32 height 12
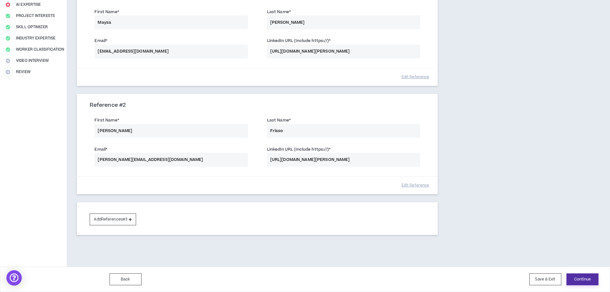
click at [588, 279] on button "Continue" at bounding box center [583, 279] width 32 height 12
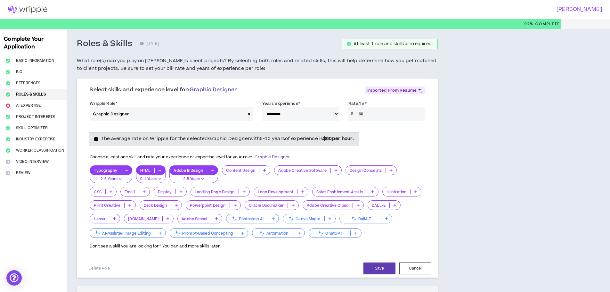
scroll to position [21, 0]
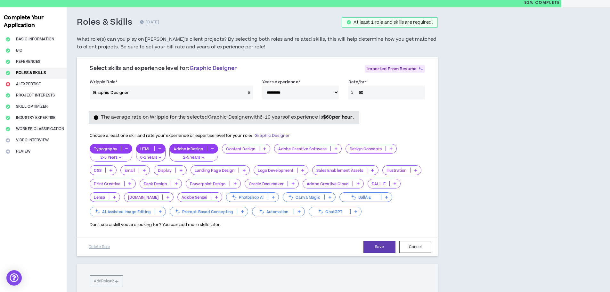
click at [376, 95] on input "60" at bounding box center [391, 93] width 70 height 14
drag, startPoint x: 357, startPoint y: 84, endPoint x: 364, endPoint y: 85, distance: 7.5
click at [364, 85] on label "Rate/hr *" at bounding box center [358, 82] width 18 height 10
click at [369, 94] on input "60" at bounding box center [391, 93] width 70 height 14
drag, startPoint x: 352, startPoint y: 93, endPoint x: 363, endPoint y: 95, distance: 10.4
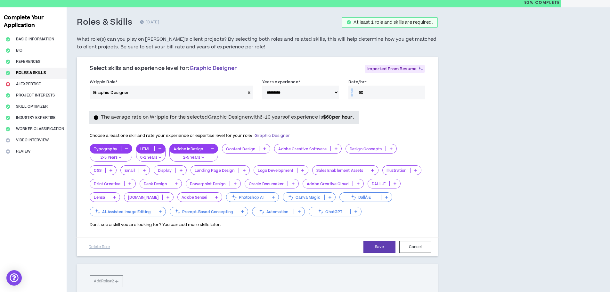
click at [363, 95] on div "$ 60" at bounding box center [387, 93] width 77 height 14
drag, startPoint x: 363, startPoint y: 95, endPoint x: 356, endPoint y: 95, distance: 7.4
click at [356, 95] on input "60" at bounding box center [391, 93] width 70 height 14
click at [309, 122] on div "The average rate on Wripple for the selected Graphic Designer with 6-10 years o…" at bounding box center [224, 117] width 270 height 13
click at [336, 93] on select "**********" at bounding box center [300, 93] width 77 height 14
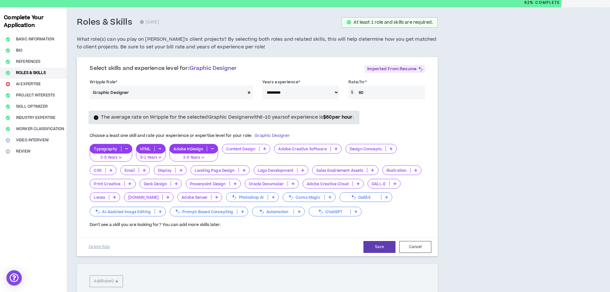
click at [262, 86] on select "**********" at bounding box center [300, 93] width 77 height 14
click at [335, 91] on select "**********" at bounding box center [300, 93] width 77 height 14
select select "**"
click at [262, 86] on select "**********" at bounding box center [300, 93] width 77 height 14
click at [333, 116] on strong "$ 60 per hour" at bounding box center [338, 117] width 30 height 7
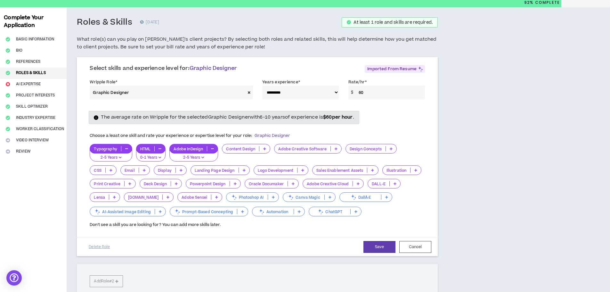
scroll to position [43, 0]
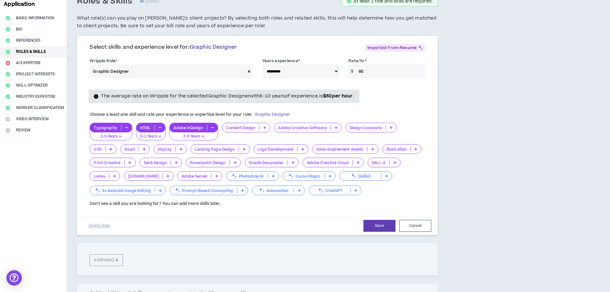
click at [265, 129] on p at bounding box center [265, 127] width 11 height 5
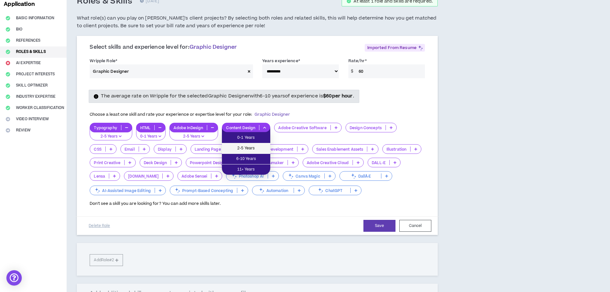
click at [259, 147] on span "2-5 Years" at bounding box center [246, 148] width 41 height 7
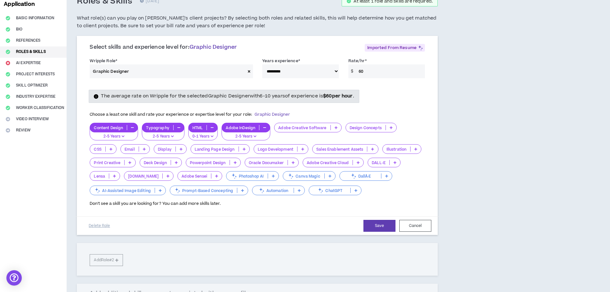
click at [335, 128] on icon at bounding box center [336, 127] width 3 height 3
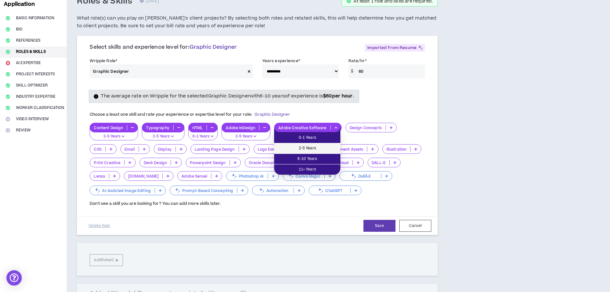
click at [322, 150] on span "2-5 Years" at bounding box center [307, 148] width 59 height 7
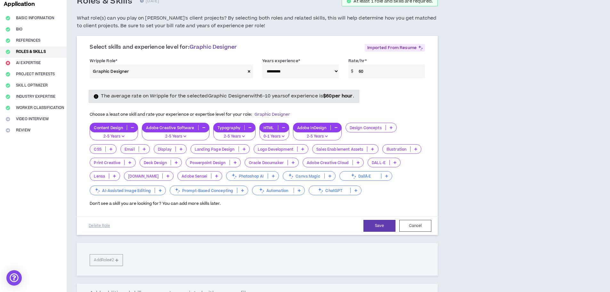
click at [390, 127] on icon at bounding box center [391, 127] width 3 height 3
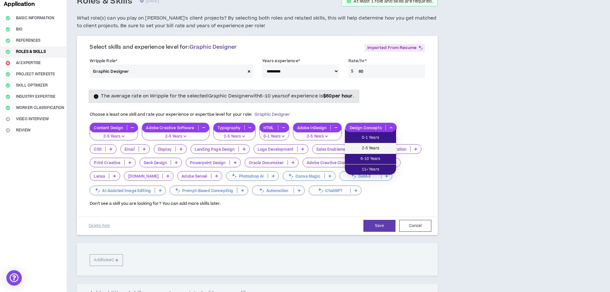
click at [381, 150] on span "2-5 Years" at bounding box center [371, 148] width 44 height 7
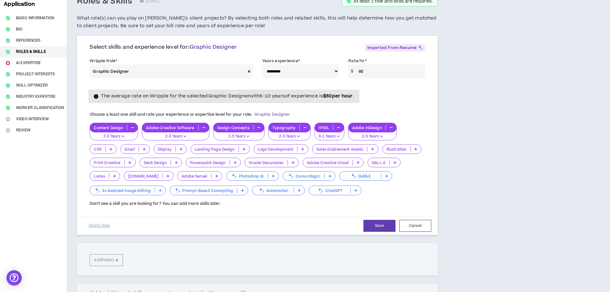
click at [300, 149] on p at bounding box center [303, 148] width 11 height 5
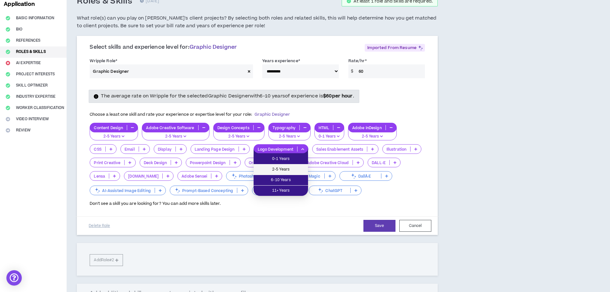
drag, startPoint x: 293, startPoint y: 168, endPoint x: 296, endPoint y: 167, distance: 4.0
click at [296, 167] on span "2-5 Years" at bounding box center [281, 169] width 47 height 7
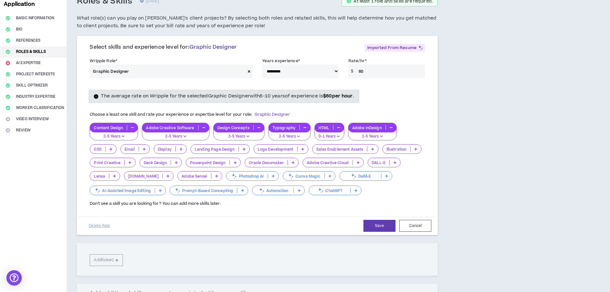
click at [296, 167] on div "Oracle Documaker" at bounding box center [272, 163] width 54 height 10
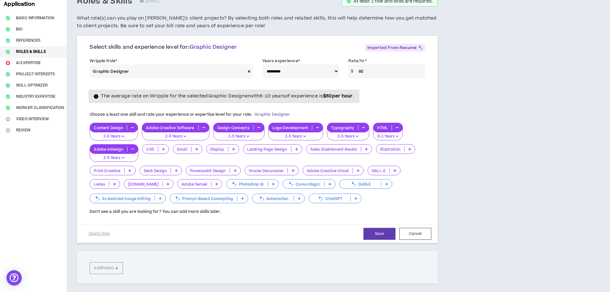
click at [306, 165] on div "Content Design 2-5 Years Adobe Creative Software 2-5 Years Design Concepts 2-5 …" at bounding box center [257, 163] width 335 height 81
click at [408, 151] on p at bounding box center [410, 148] width 11 height 5
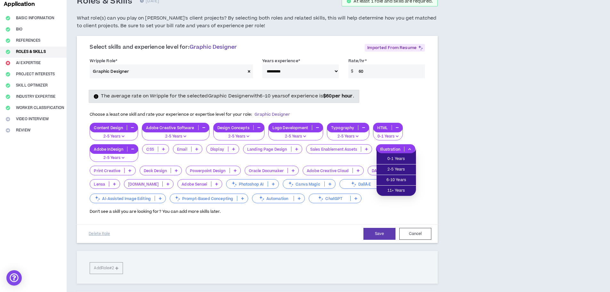
click at [408, 151] on p at bounding box center [410, 148] width 11 height 5
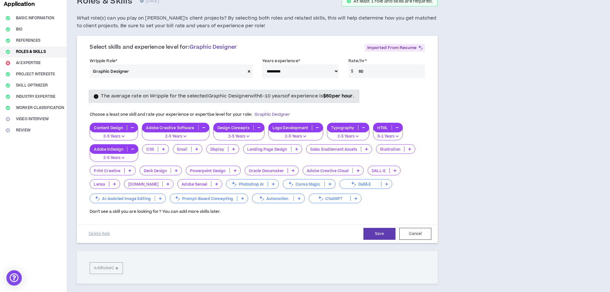
click at [129, 172] on icon at bounding box center [129, 170] width 3 height 3
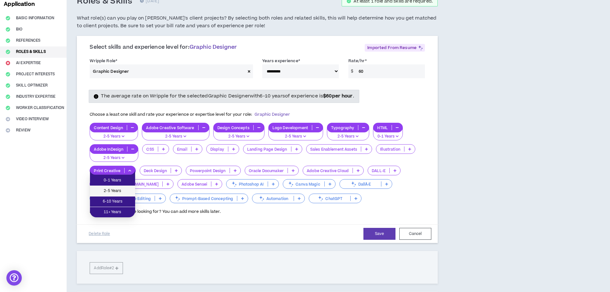
click at [122, 191] on span "2-5 Years" at bounding box center [112, 190] width 37 height 7
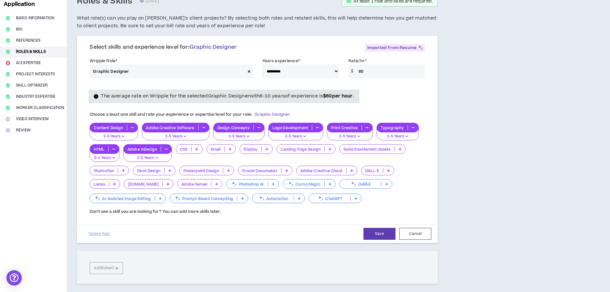
click at [227, 172] on p at bounding box center [228, 170] width 11 height 5
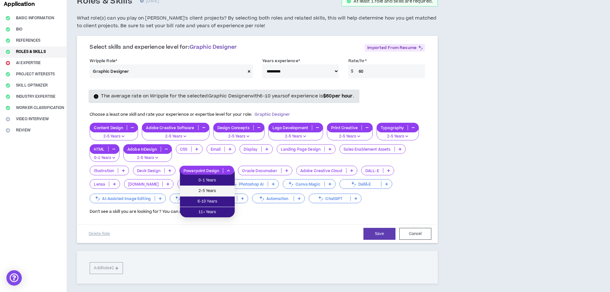
click at [222, 189] on span "2-5 Years" at bounding box center [207, 190] width 47 height 7
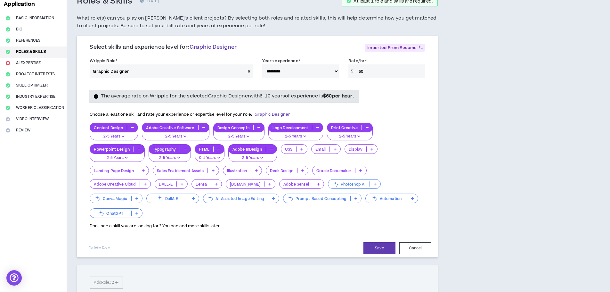
click at [140, 184] on p at bounding box center [145, 183] width 11 height 5
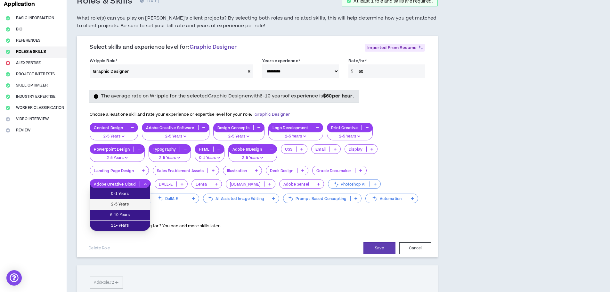
click at [130, 203] on span "2-5 Years" at bounding box center [120, 204] width 52 height 7
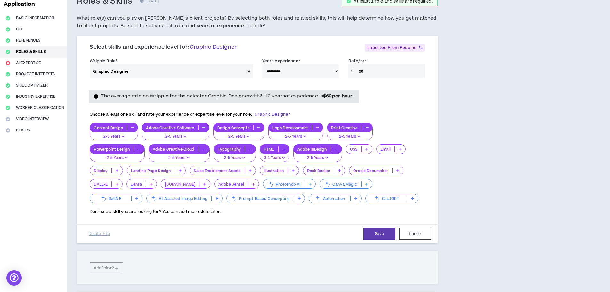
click at [177, 128] on p "Adobe Creative Software" at bounding box center [170, 127] width 56 height 5
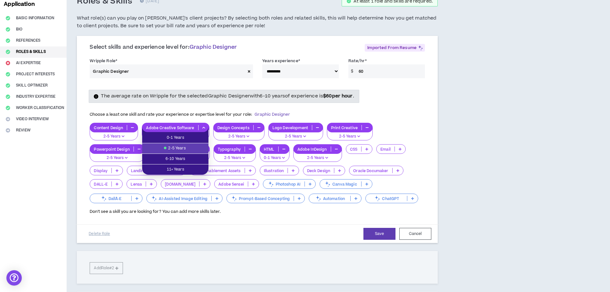
click at [183, 149] on span "2-5 Years" at bounding box center [175, 148] width 59 height 7
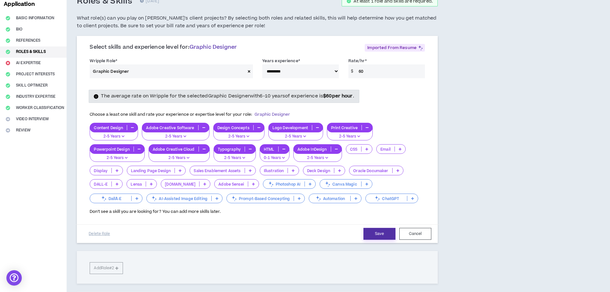
click at [374, 233] on button "Save" at bounding box center [380, 234] width 32 height 12
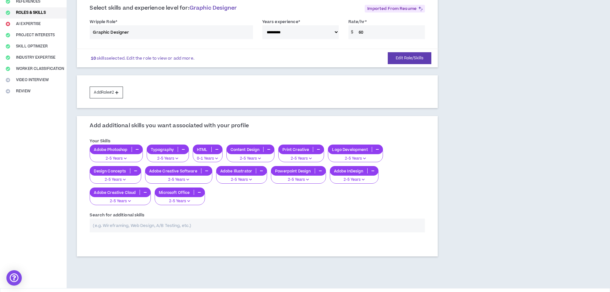
scroll to position [103, 0]
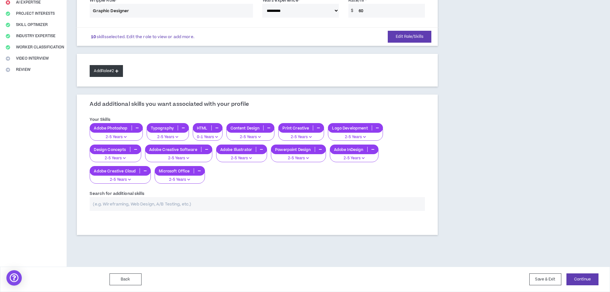
click at [104, 77] on button "Add Role #2" at bounding box center [106, 71] width 33 height 12
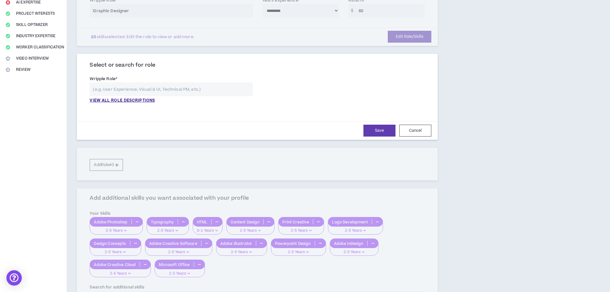
click at [130, 90] on input "text" at bounding box center [171, 89] width 163 height 14
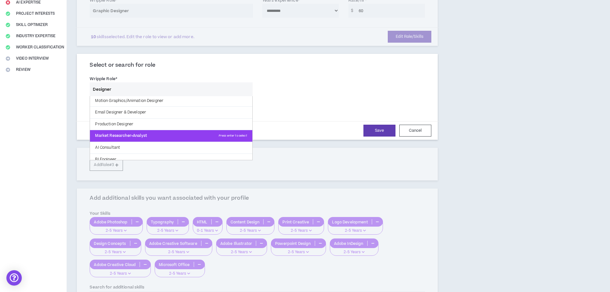
scroll to position [135, 0]
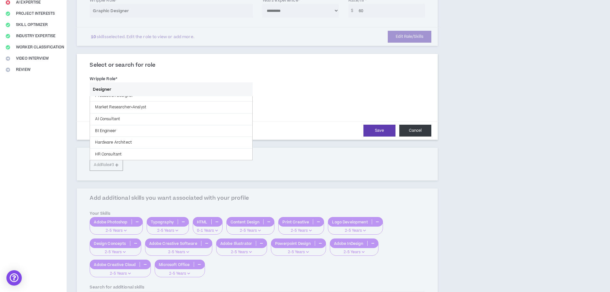
type input "Designer"
click at [412, 132] on button "Cancel" at bounding box center [416, 131] width 32 height 12
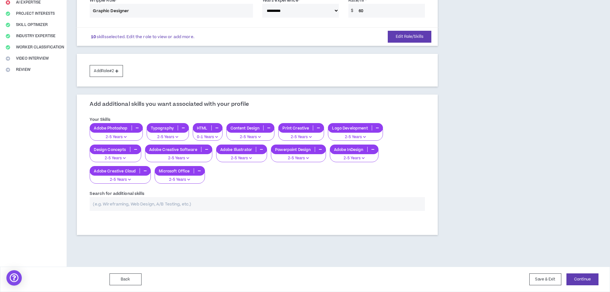
click at [243, 204] on input "text" at bounding box center [257, 204] width 335 height 14
click at [586, 273] on button "Continue" at bounding box center [583, 279] width 32 height 12
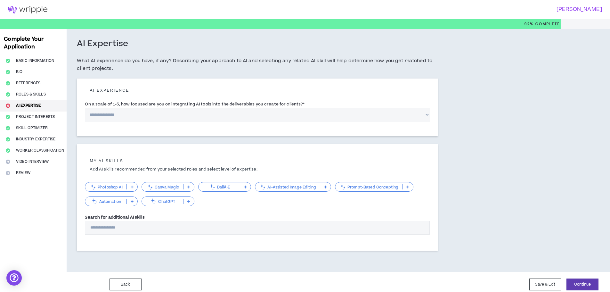
click at [141, 112] on select "**********" at bounding box center [257, 115] width 345 height 14
click at [85, 108] on select "**********" at bounding box center [257, 115] width 345 height 14
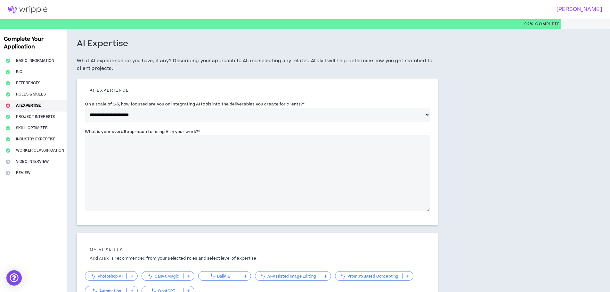
click at [151, 156] on textarea "What is your overall approach to using AI in your work? *" at bounding box center [257, 173] width 345 height 76
click at [140, 112] on select "**********" at bounding box center [257, 115] width 345 height 14
select select "*"
click at [85, 108] on select "**********" at bounding box center [257, 115] width 345 height 14
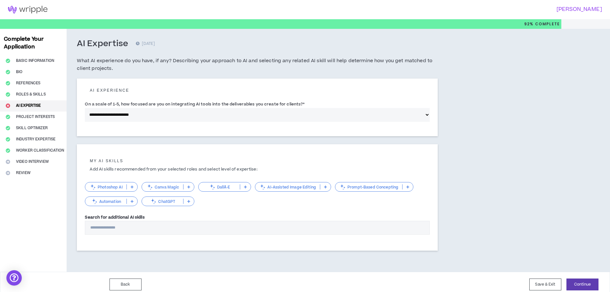
scroll to position [5, 0]
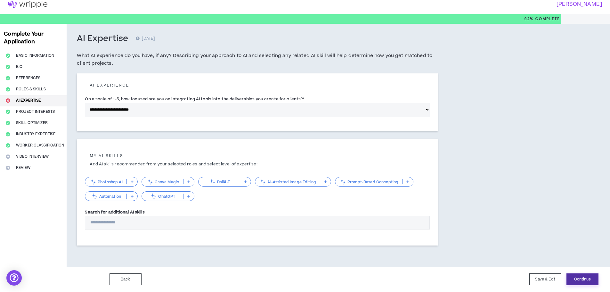
click at [580, 275] on button "Continue" at bounding box center [583, 279] width 32 height 12
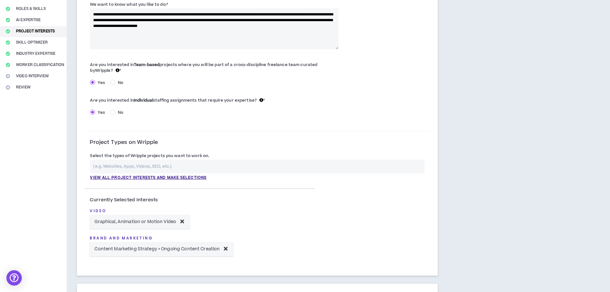
scroll to position [107, 0]
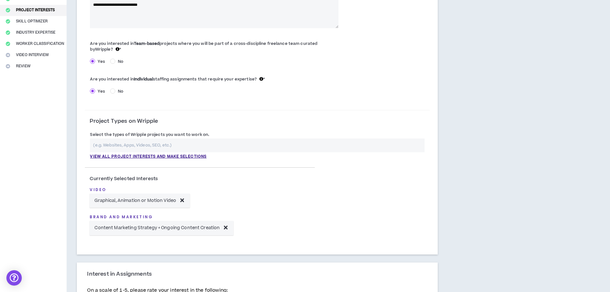
click at [120, 143] on input "text" at bounding box center [257, 145] width 335 height 14
type input "p"
click at [122, 142] on input "text" at bounding box center [257, 145] width 335 height 14
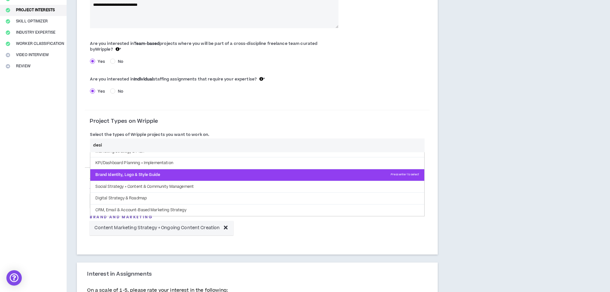
scroll to position [82, 0]
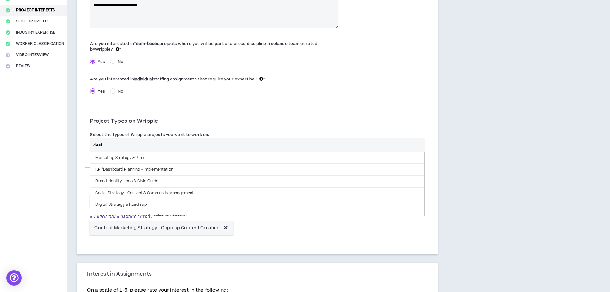
click at [207, 120] on div "Project Types on Wripple" at bounding box center [257, 124] width 345 height 12
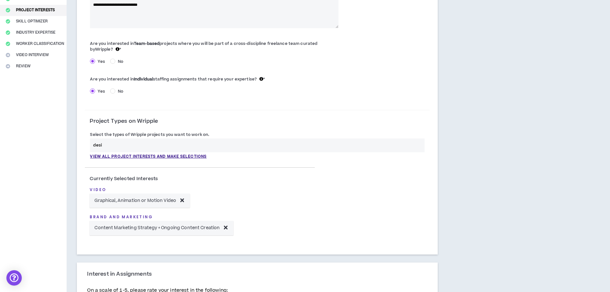
click at [117, 140] on input "desi" at bounding box center [257, 145] width 335 height 14
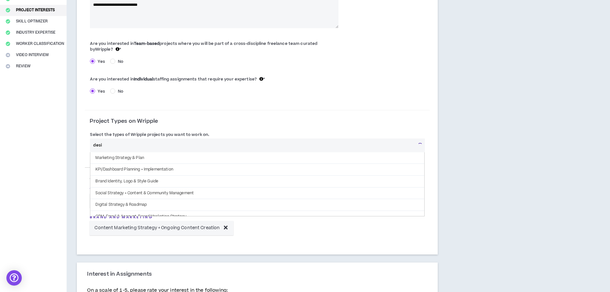
click at [117, 140] on input "desi" at bounding box center [253, 145] width 326 height 14
type input "graph"
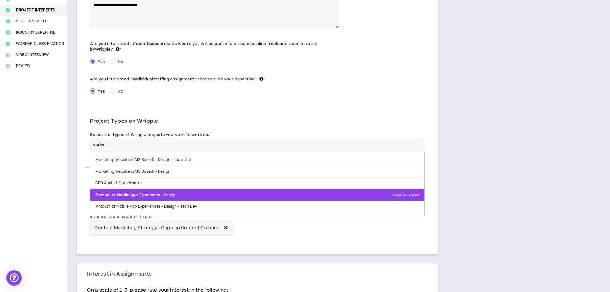
scroll to position [30, 0]
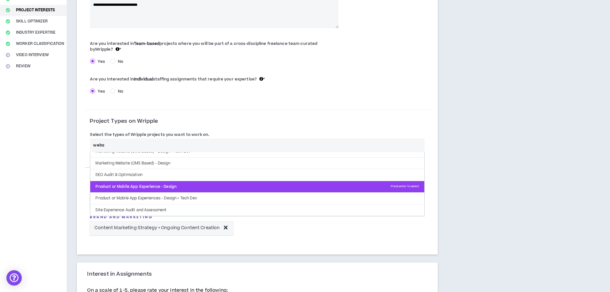
type input "webs"
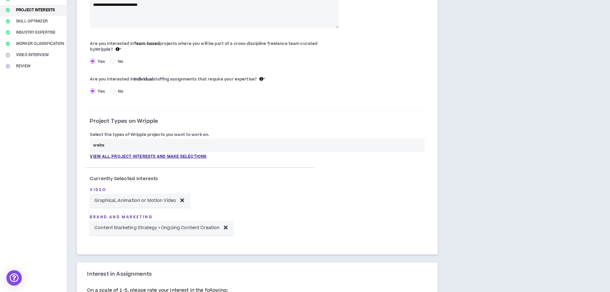
click at [287, 231] on div "Brand and Marketing Content Marketing Strategy + Ongoing Content Creation" at bounding box center [200, 222] width 220 height 27
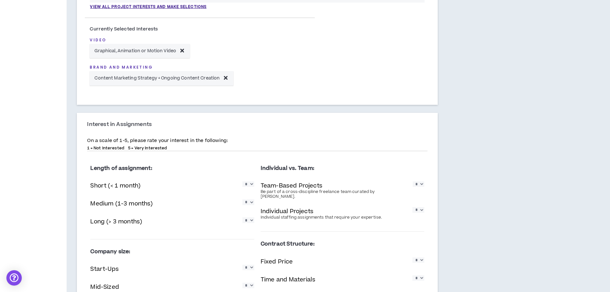
scroll to position [278, 0]
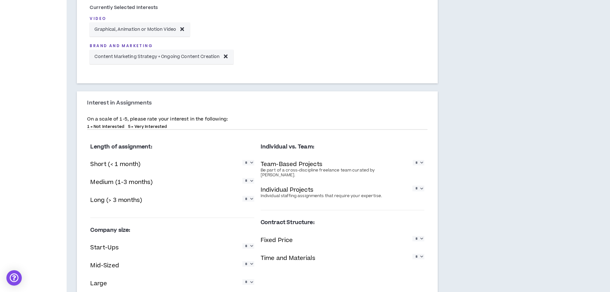
click at [253, 162] on select "* * * * *" at bounding box center [249, 162] width 12 height 5
select select "*"
click at [243, 160] on select "* * * * *" at bounding box center [249, 162] width 12 height 5
drag, startPoint x: 251, startPoint y: 180, endPoint x: 250, endPoint y: 185, distance: 4.9
click at [251, 180] on select "* * * * *" at bounding box center [249, 180] width 12 height 5
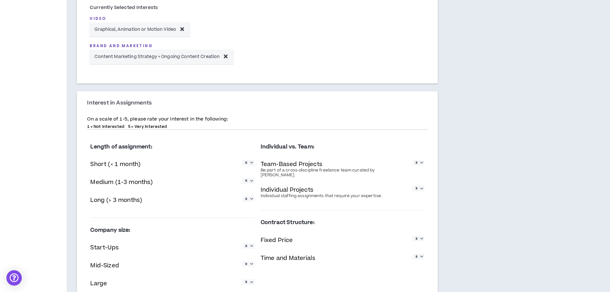
select select "*"
click at [243, 178] on select "* * * * *" at bounding box center [249, 180] width 12 height 5
click at [251, 198] on select "* * * * *" at bounding box center [249, 198] width 12 height 5
select select "*"
click at [243, 196] on select "* * * * *" at bounding box center [249, 198] width 12 height 5
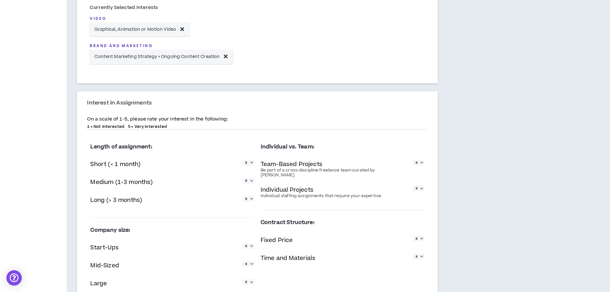
click at [421, 163] on select "* * * * *" at bounding box center [419, 162] width 12 height 5
select select "*"
click at [413, 160] on select "* * * * *" at bounding box center [419, 162] width 12 height 5
click at [420, 186] on select "* * * * *" at bounding box center [419, 188] width 12 height 5
select select "*"
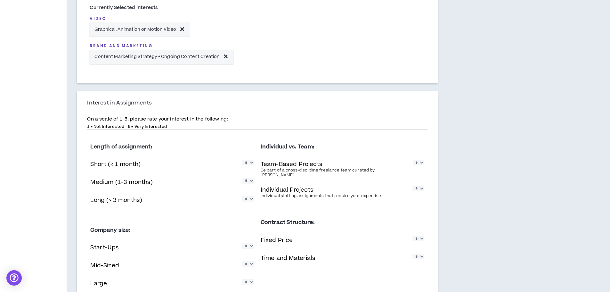
click at [413, 186] on select "* * * * *" at bounding box center [419, 188] width 12 height 5
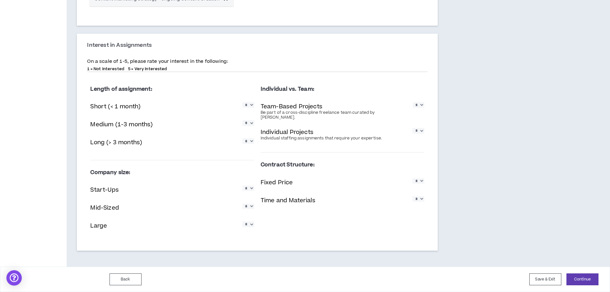
click at [253, 191] on select "* * * * *" at bounding box center [249, 188] width 12 height 5
select select "*"
click at [243, 186] on select "* * * * *" at bounding box center [249, 188] width 12 height 5
click at [250, 207] on select "* * * * *" at bounding box center [249, 205] width 12 height 5
select select "*"
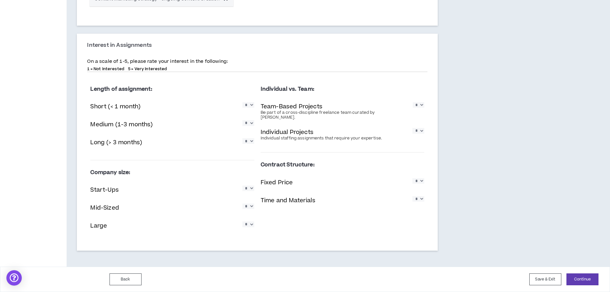
click at [243, 203] on select "* * * * *" at bounding box center [249, 205] width 12 height 5
click at [250, 224] on select "* * * * *" at bounding box center [249, 223] width 12 height 5
select select "*"
click at [243, 221] on select "* * * * *" at bounding box center [249, 223] width 12 height 5
click at [250, 206] on select "* * * * *" at bounding box center [249, 205] width 12 height 5
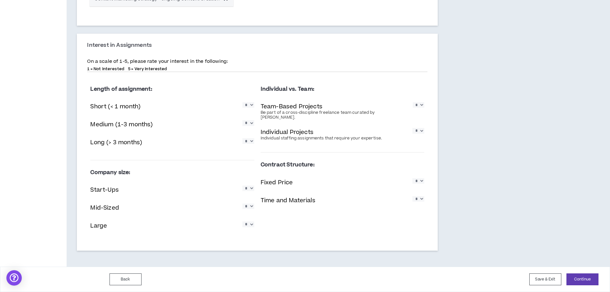
select select "*"
click at [243, 203] on select "* * * * *" at bounding box center [249, 205] width 12 height 5
click at [251, 223] on select "* * * * *" at bounding box center [249, 223] width 12 height 5
select select "*"
click at [243, 221] on select "* * * * *" at bounding box center [249, 223] width 12 height 5
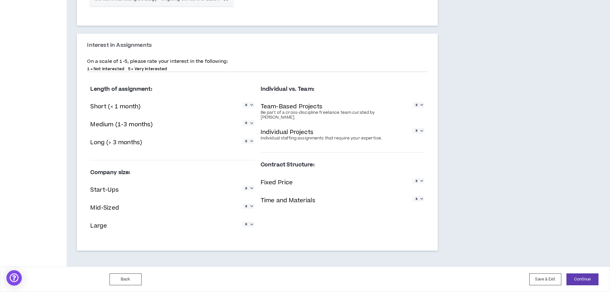
click at [253, 191] on select "* * * * *" at bounding box center [249, 188] width 12 height 5
select select "*"
click at [243, 186] on select "* * * * *" at bounding box center [249, 188] width 12 height 5
click at [347, 206] on div "Contract Structure: Fixed Price * * * * * Time and Materials * * * * *" at bounding box center [343, 185] width 164 height 55
click at [420, 178] on select "* * * * *" at bounding box center [419, 180] width 12 height 5
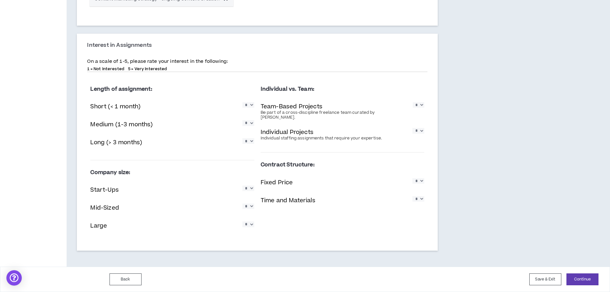
select select "*"
click at [413, 178] on select "* * * * *" at bounding box center [419, 180] width 12 height 5
click at [419, 196] on select "* * * * *" at bounding box center [419, 198] width 12 height 5
click at [413, 196] on select "* * * * *" at bounding box center [419, 198] width 12 height 5
click at [422, 197] on select "* * * * *" at bounding box center [419, 198] width 12 height 5
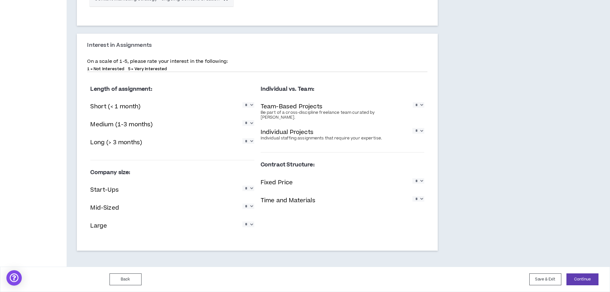
select select "*"
click at [413, 196] on select "* * * * *" at bounding box center [419, 198] width 12 height 5
click at [248, 142] on select "* * * * *" at bounding box center [249, 140] width 12 height 5
select select "*"
click at [243, 138] on select "* * * * *" at bounding box center [249, 140] width 12 height 5
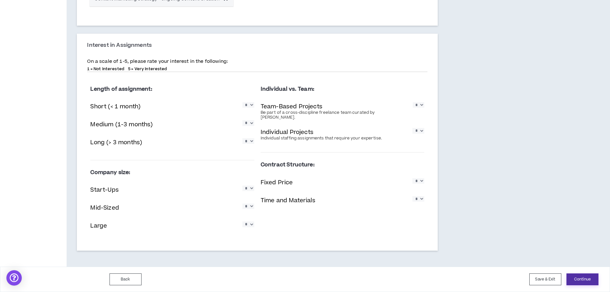
click at [586, 277] on button "Continue" at bounding box center [583, 279] width 32 height 12
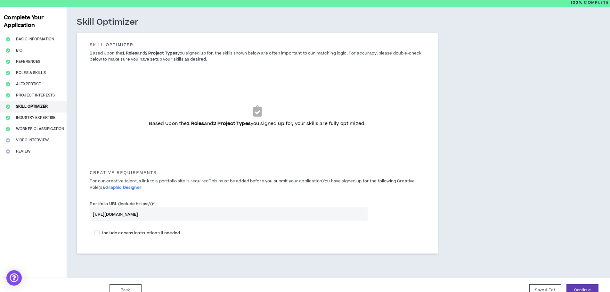
scroll to position [32, 0]
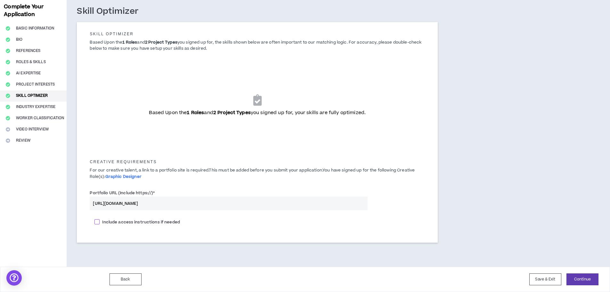
click at [132, 222] on span "Include access instructions if needed" at bounding box center [141, 222] width 83 height 6
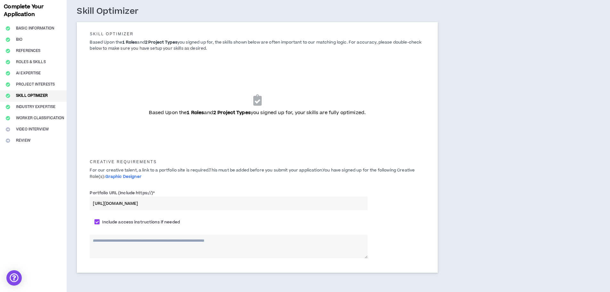
click at [132, 222] on span "Include access instructions if needed" at bounding box center [141, 222] width 83 height 6
checkbox input "*****"
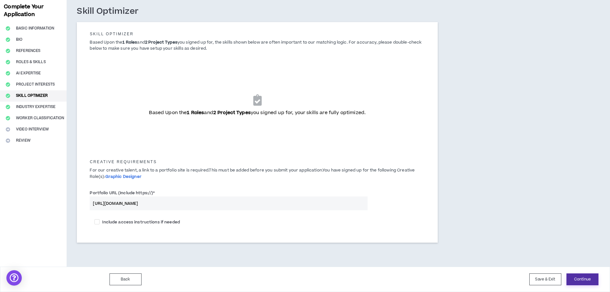
click at [590, 281] on button "Continue" at bounding box center [583, 279] width 32 height 12
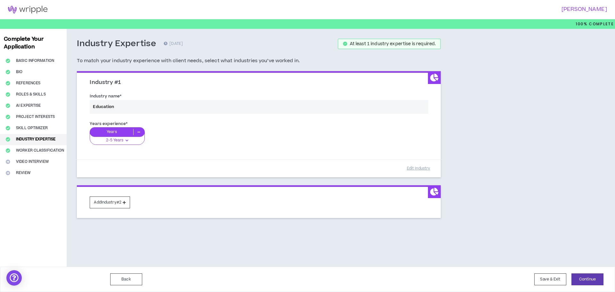
click at [129, 132] on div "Years experience * Years 2-5 Years 0-1 Years 2-5 Years 6-10 Years 11+ Years" at bounding box center [259, 137] width 348 height 36
click at [137, 132] on div "Years experience * Years 2-5 Years 0-1 Years 2-5 Years 6-10 Years 11+ Years" at bounding box center [259, 137] width 348 height 36
click at [128, 141] on div "Years experience * Years 2-5 Years 0-1 Years 2-5 Years 6-10 Years 11+ Years" at bounding box center [259, 137] width 348 height 36
click at [587, 283] on button "Continue" at bounding box center [588, 279] width 32 height 12
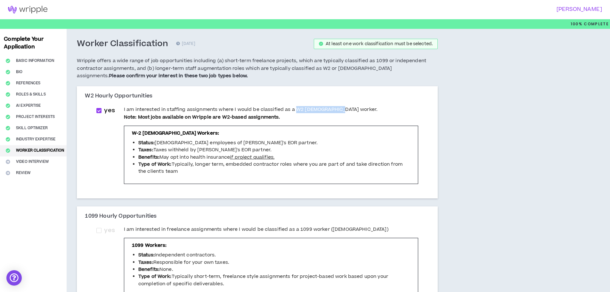
drag, startPoint x: 295, startPoint y: 110, endPoint x: 335, endPoint y: 111, distance: 40.1
click at [335, 111] on span "I am interested in staffing assignments where I would be classified as a W2 [DE…" at bounding box center [251, 109] width 254 height 7
checkbox input "*****"
copy span "W2 [DEMOGRAPHIC_DATA] worker"
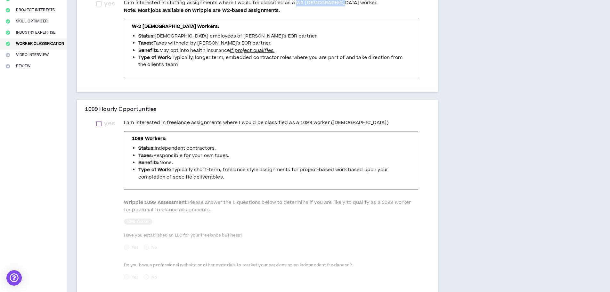
scroll to position [64, 0]
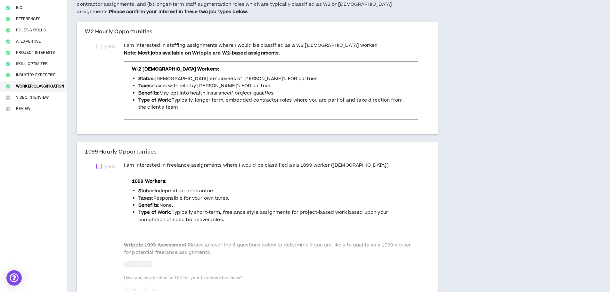
click at [100, 165] on span at bounding box center [98, 166] width 5 height 5
checkbox input "****"
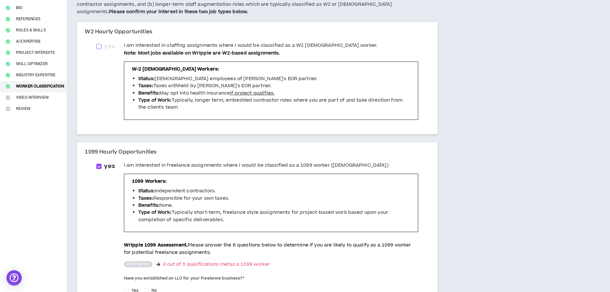
click at [104, 43] on span "yes" at bounding box center [110, 46] width 16 height 9
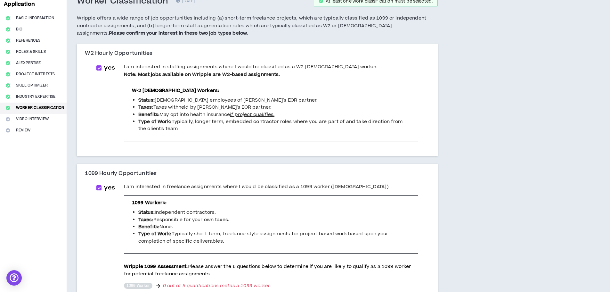
scroll to position [21, 0]
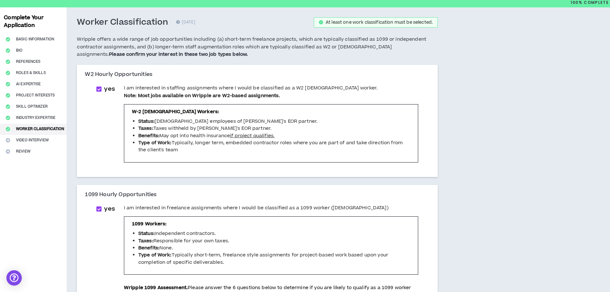
click at [104, 92] on span "yes" at bounding box center [110, 89] width 16 height 9
click at [102, 87] on span at bounding box center [98, 89] width 5 height 5
checkbox input "****"
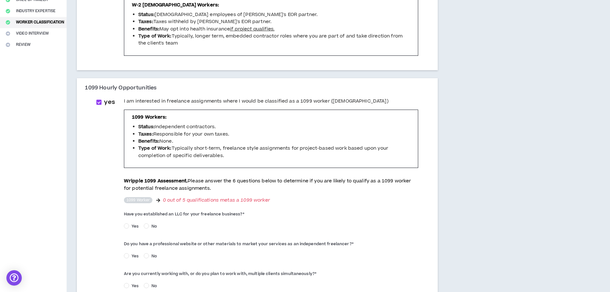
scroll to position [214, 0]
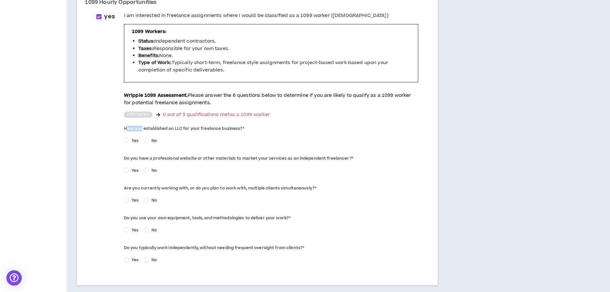
drag, startPoint x: 128, startPoint y: 131, endPoint x: 143, endPoint y: 133, distance: 15.5
click at [143, 133] on label "Have you established an LLC for your freelance business? *" at bounding box center [271, 128] width 294 height 10
click at [126, 131] on label "Have you established an LLC for your freelance business? *" at bounding box center [271, 128] width 294 height 10
drag, startPoint x: 120, startPoint y: 129, endPoint x: 244, endPoint y: 132, distance: 123.7
click at [244, 132] on div "yes I am interested in freelance assignments where I would be classified as a 1…" at bounding box center [257, 141] width 332 height 259
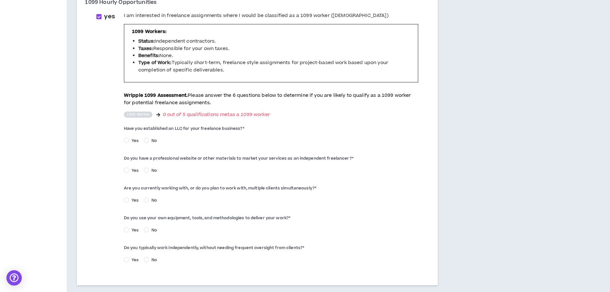
copy label "Have you established an LLC for your freelance business? *"
click at [257, 163] on div "Do you have a professional website or other materials to market your services a…" at bounding box center [271, 164] width 294 height 23
click at [131, 168] on span "Yes" at bounding box center [135, 171] width 12 height 6
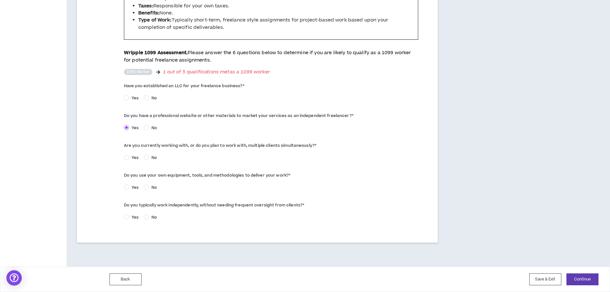
click at [132, 157] on span "Yes" at bounding box center [135, 158] width 12 height 6
click at [132, 186] on span "Yes" at bounding box center [135, 188] width 12 height 6
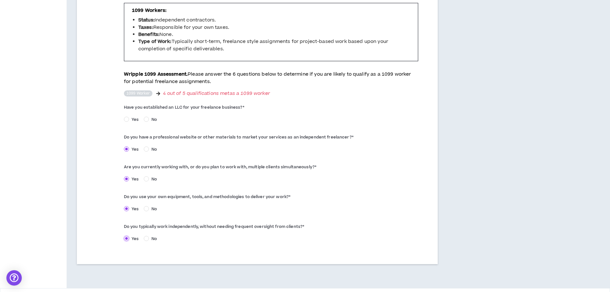
scroll to position [214, 0]
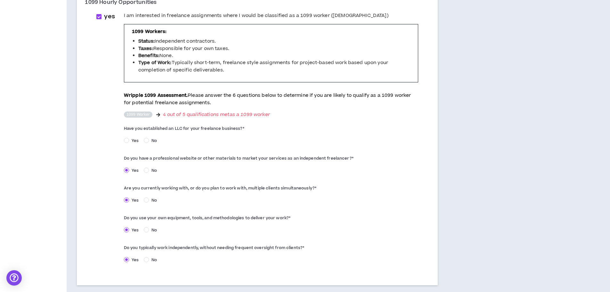
click at [131, 146] on div "Yes No" at bounding box center [271, 142] width 294 height 10
click at [131, 141] on span "Yes" at bounding box center [135, 141] width 12 height 6
drag, startPoint x: 154, startPoint y: 146, endPoint x: 151, endPoint y: 143, distance: 4.3
click at [153, 146] on div "Yes No" at bounding box center [271, 142] width 294 height 10
click at [151, 143] on span "No" at bounding box center [154, 141] width 11 height 6
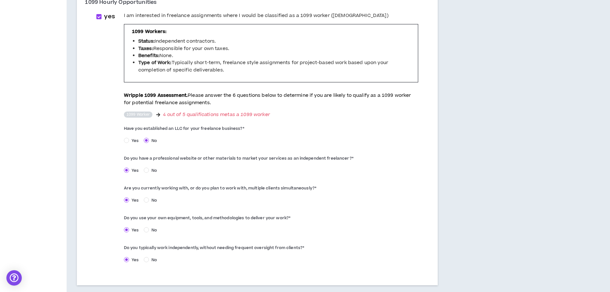
click at [272, 137] on div "Yes No" at bounding box center [271, 142] width 294 height 10
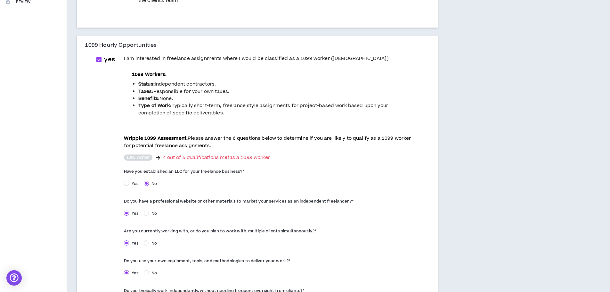
scroll to position [256, 0]
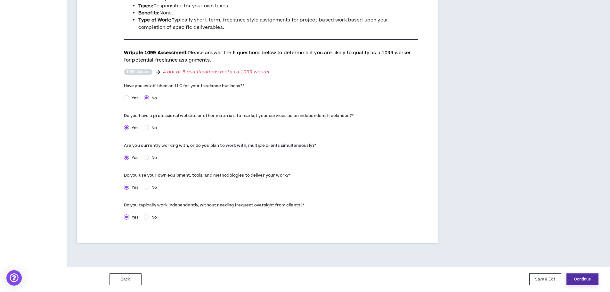
click at [584, 281] on button "Continue" at bounding box center [583, 279] width 32 height 12
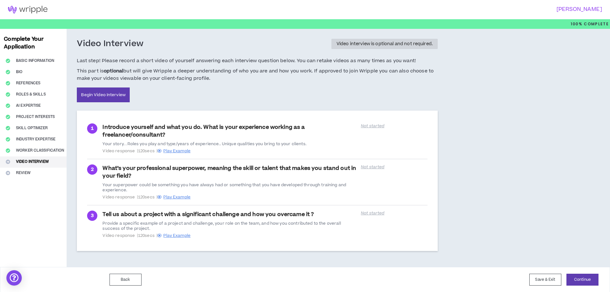
scroll to position [0, 0]
click at [584, 280] on button "Continue" at bounding box center [583, 279] width 32 height 12
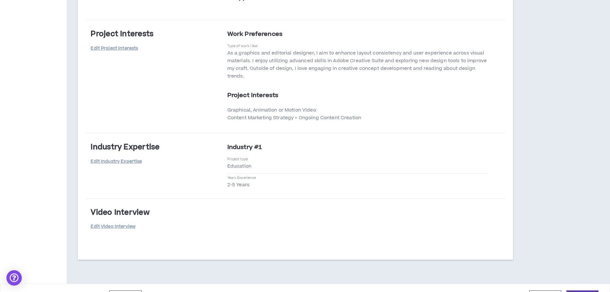
scroll to position [1000, 0]
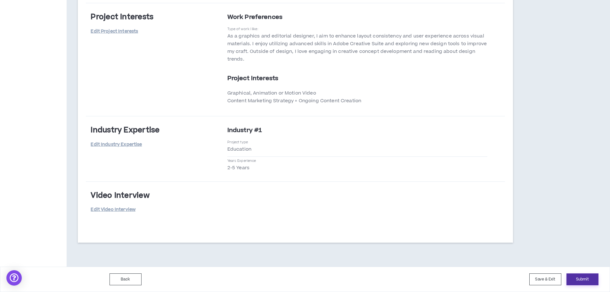
click at [581, 283] on button "Submit" at bounding box center [583, 279] width 32 height 12
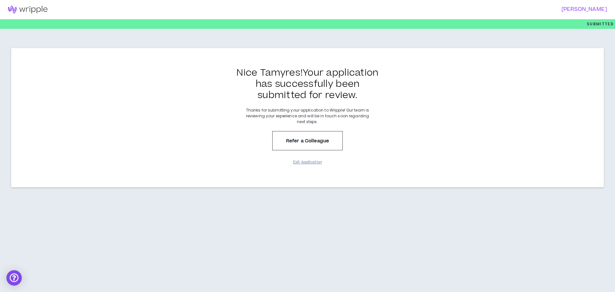
click at [307, 163] on button "Exit Application" at bounding box center [308, 162] width 32 height 11
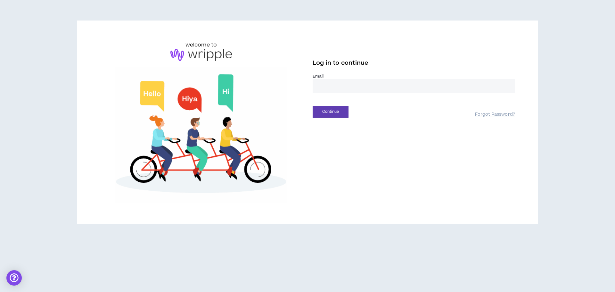
click at [360, 94] on div "Email *" at bounding box center [414, 85] width 203 height 25
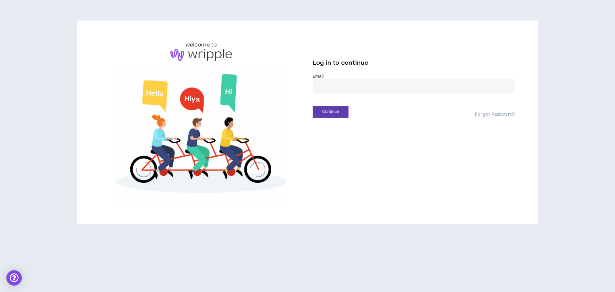
click at [360, 83] on input "email" at bounding box center [414, 86] width 203 height 14
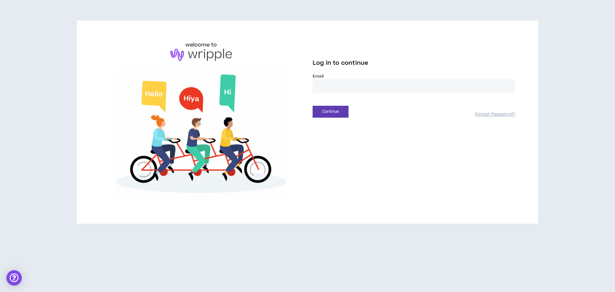
type input "**********"
click at [334, 106] on button "Continue" at bounding box center [331, 112] width 36 height 12
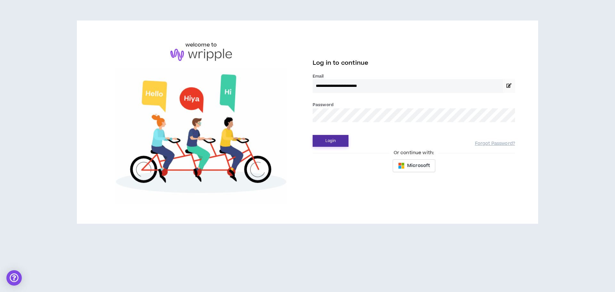
click at [335, 140] on button "Login" at bounding box center [331, 141] width 36 height 12
